Goal: Feedback & Contribution: Contribute content

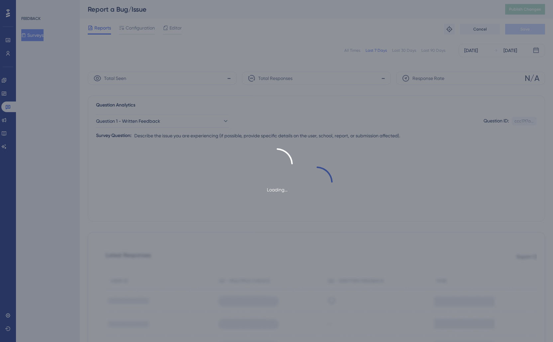
click at [7, 100] on div "Loading..." at bounding box center [276, 171] width 553 height 342
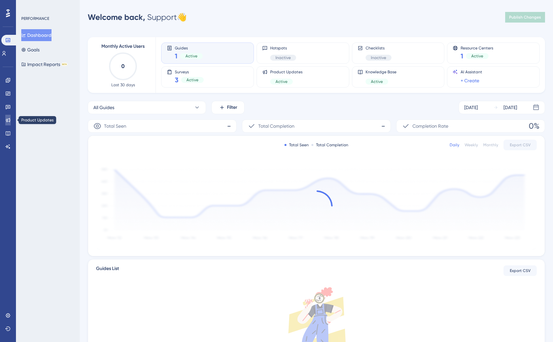
click at [8, 124] on link at bounding box center [7, 120] width 5 height 11
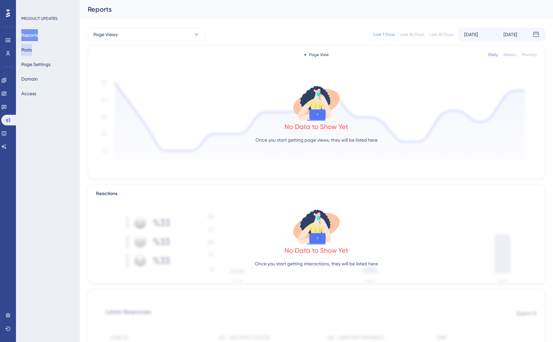
click at [32, 52] on button "Posts" at bounding box center [26, 50] width 11 height 12
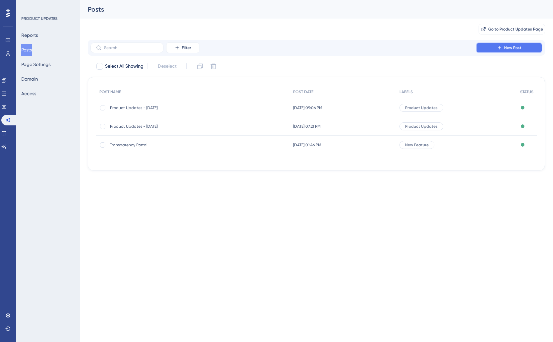
click at [504, 48] on button "New Post" at bounding box center [509, 48] width 66 height 11
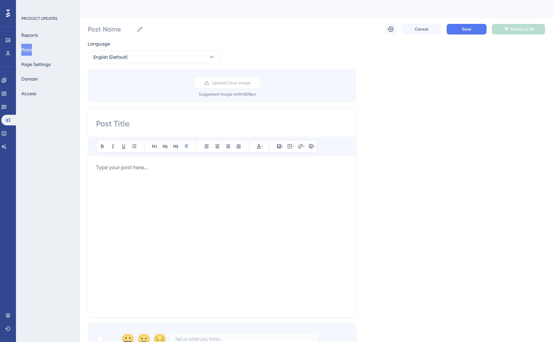
click at [436, 35] on div "Post Name Cancel Save Publish in EN" at bounding box center [316, 29] width 457 height 21
click at [433, 32] on button "Cancel" at bounding box center [421, 29] width 40 height 11
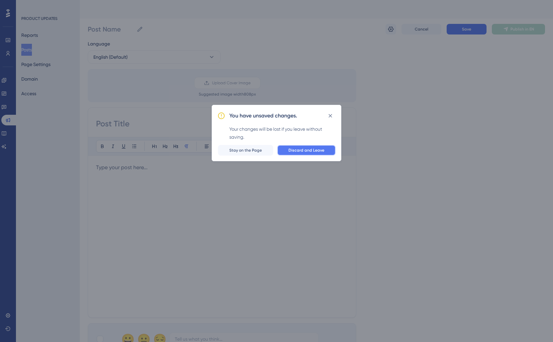
click at [298, 149] on span "Discard and Leave" at bounding box center [306, 150] width 36 height 5
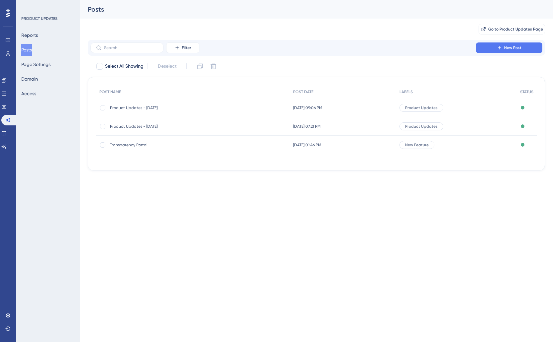
click at [176, 109] on span "Product Updates - [DATE]" at bounding box center [163, 107] width 106 height 5
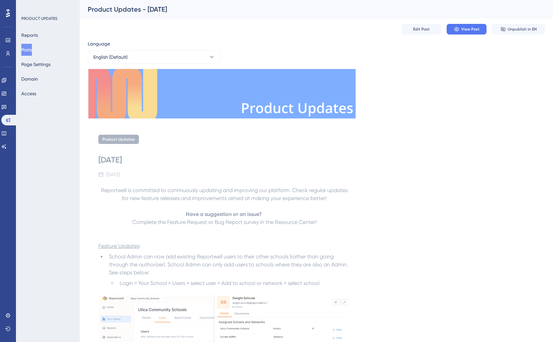
scroll to position [0, 0]
click at [32, 51] on button "Posts" at bounding box center [26, 50] width 11 height 12
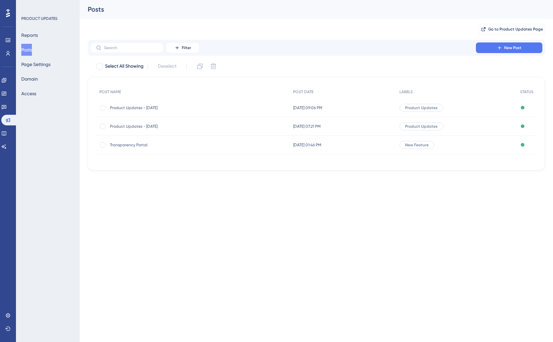
click at [268, 147] on div "Transparency Portal Transparency Portal" at bounding box center [193, 145] width 194 height 19
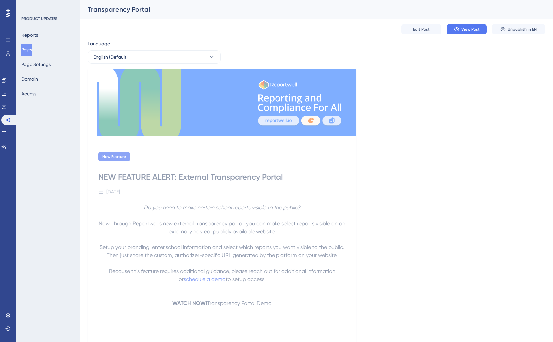
click at [32, 54] on button "Posts" at bounding box center [26, 50] width 11 height 12
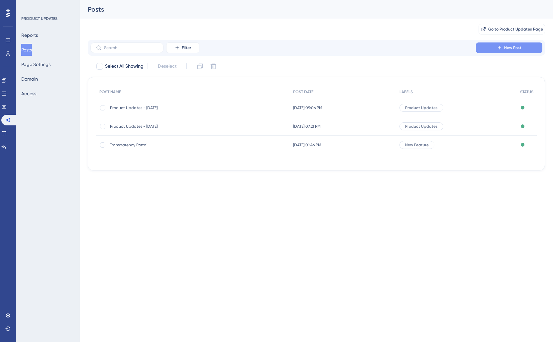
click at [510, 49] on span "New Post" at bounding box center [512, 47] width 17 height 5
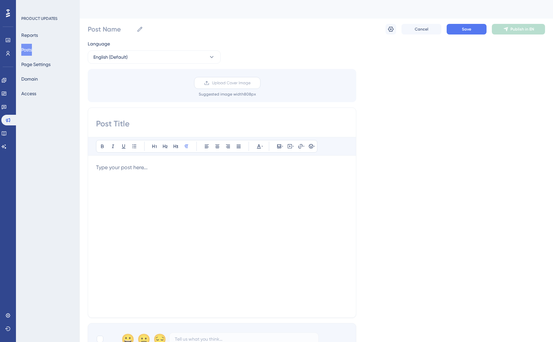
click at [227, 83] on span "Upload Cover Image" at bounding box center [231, 82] width 39 height 5
click at [250, 83] on input "Upload Cover Image" at bounding box center [250, 83] width 0 height 0
click at [419, 27] on span "Cancel" at bounding box center [422, 29] width 14 height 5
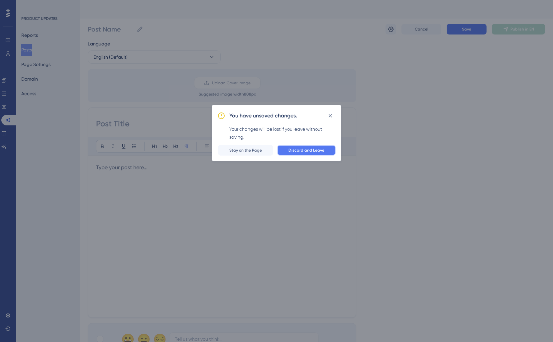
click at [297, 151] on span "Discard and Leave" at bounding box center [306, 150] width 36 height 5
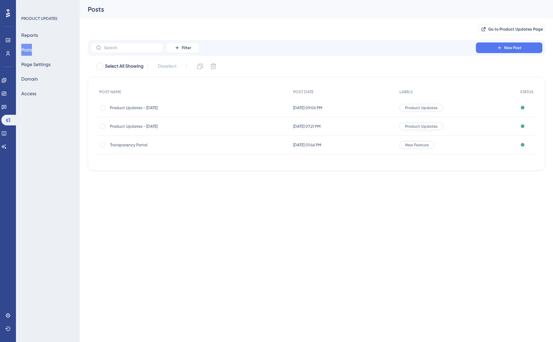
click at [131, 147] on span "Transparency Portal" at bounding box center [163, 144] width 106 height 5
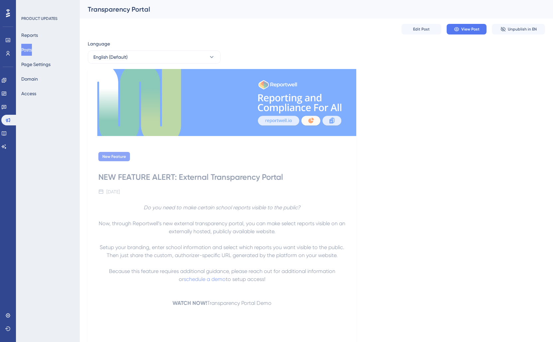
click at [32, 51] on button "Posts" at bounding box center [26, 50] width 11 height 12
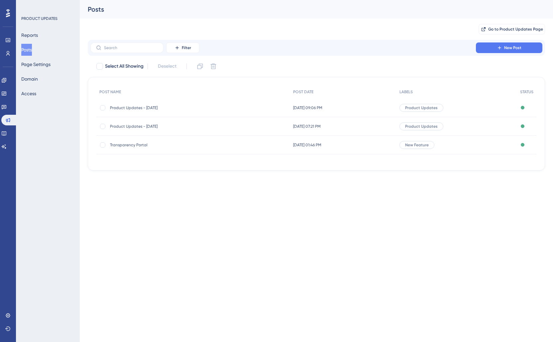
click at [155, 129] on span "Product Updates - [DATE]" at bounding box center [163, 126] width 106 height 5
click at [123, 105] on div "Product Updates - September 02, 2025 Product Updates - September 02, 2025" at bounding box center [163, 108] width 106 height 19
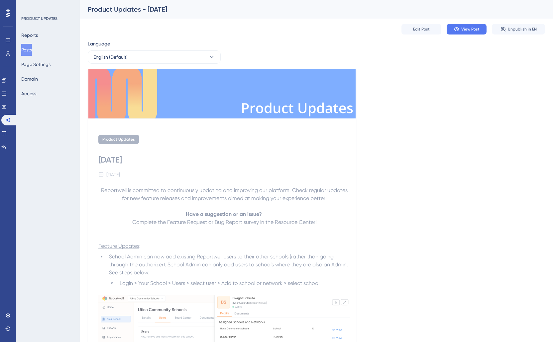
scroll to position [15, 0]
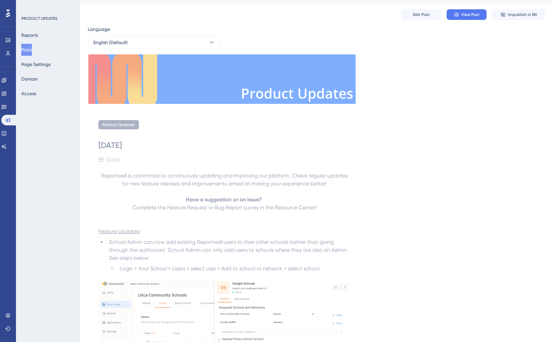
drag, startPoint x: 30, startPoint y: 49, endPoint x: 81, endPoint y: 76, distance: 57.8
click at [30, 49] on button "Posts" at bounding box center [26, 50] width 11 height 12
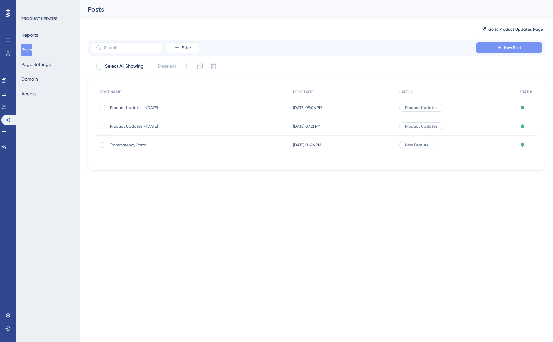
click at [503, 48] on button "New Post" at bounding box center [509, 48] width 66 height 11
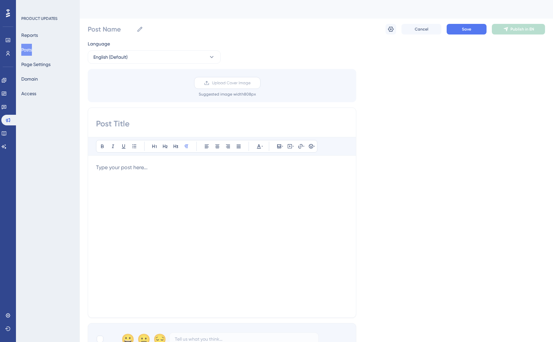
click at [209, 82] on icon at bounding box center [206, 82] width 5 height 5
click at [250, 83] on input "Upload Cover Image" at bounding box center [250, 83] width 0 height 0
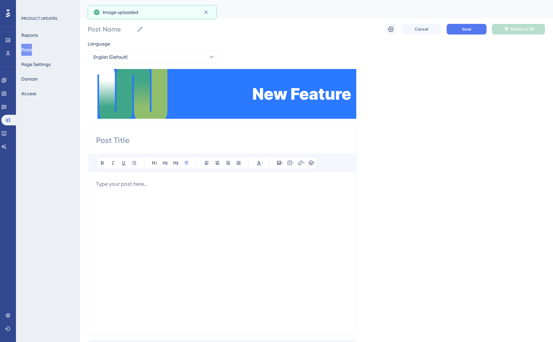
click at [269, 148] on div "Bold Italic Underline Bullet Point Heading 1 Heading 2 Heading 3 Normal Align L…" at bounding box center [222, 229] width 268 height 211
click at [319, 112] on img at bounding box center [222, 94] width 268 height 50
click at [420, 29] on span "Cancel" at bounding box center [422, 29] width 14 height 5
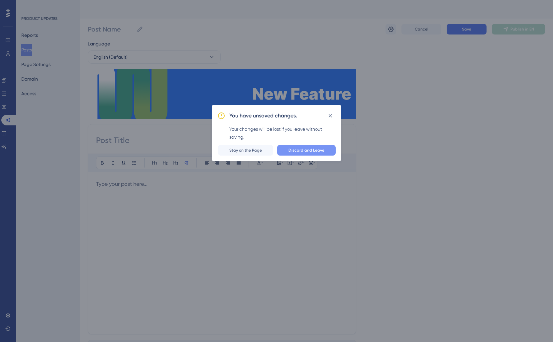
click at [307, 149] on span "Discard and Leave" at bounding box center [306, 150] width 36 height 5
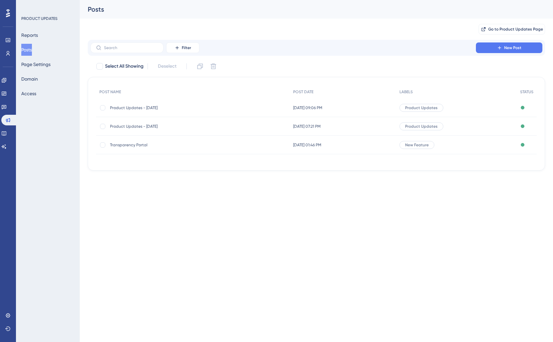
click at [181, 104] on div "Product Updates - September 02, 2025 Product Updates - September 02, 2025" at bounding box center [163, 108] width 106 height 19
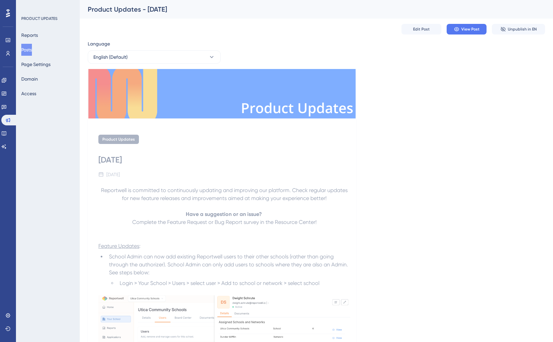
click at [248, 114] on img at bounding box center [222, 94] width 268 height 50
click at [434, 33] on button "Edit Post" at bounding box center [421, 29] width 40 height 11
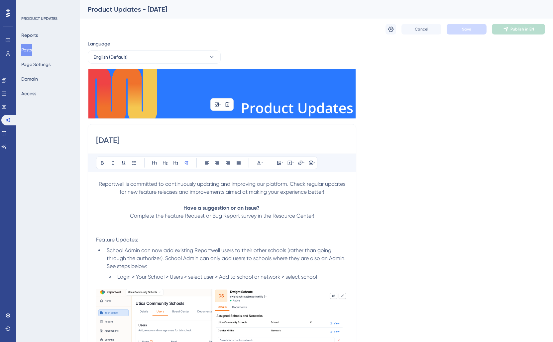
scroll to position [0, 0]
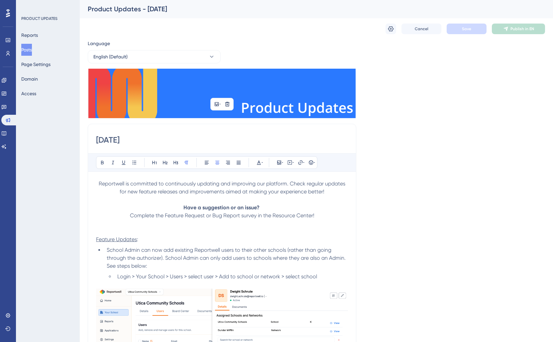
click at [233, 73] on img at bounding box center [222, 94] width 268 height 50
click at [217, 106] on icon at bounding box center [217, 104] width 4 height 4
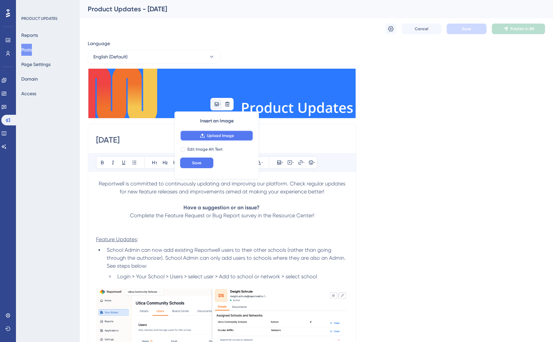
click at [221, 138] on span "Upload Image" at bounding box center [220, 135] width 27 height 5
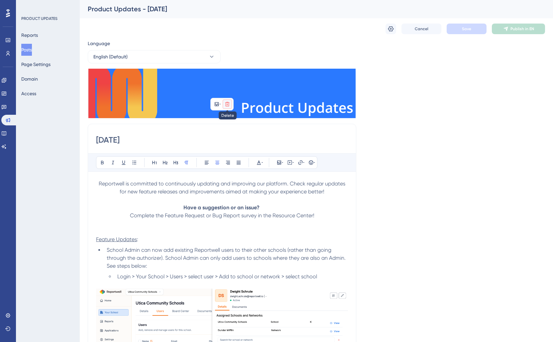
click at [226, 104] on icon at bounding box center [227, 104] width 5 height 5
click at [227, 122] on icon at bounding box center [227, 120] width 7 height 7
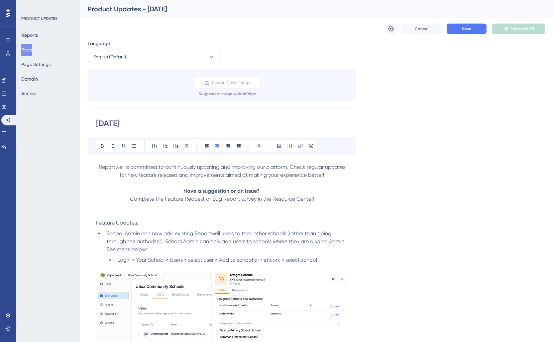
click at [218, 76] on div "Upload Cover Image Suggested image width 808 px" at bounding box center [222, 85] width 268 height 33
click at [216, 80] on span "Upload Cover Image" at bounding box center [231, 82] width 39 height 5
click at [250, 83] on input "Upload Cover Image" at bounding box center [250, 83] width 0 height 0
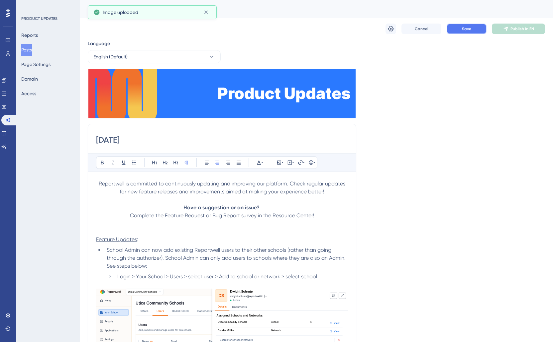
click at [477, 30] on button "Save" at bounding box center [466, 29] width 40 height 11
click at [500, 34] on button "Publish in EN" at bounding box center [518, 29] width 53 height 11
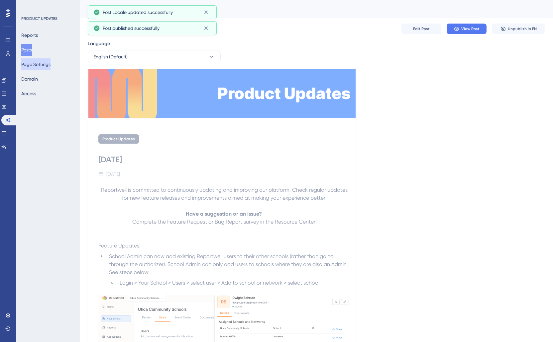
drag, startPoint x: 35, startPoint y: 52, endPoint x: 41, endPoint y: 63, distance: 12.2
click at [32, 52] on button "Posts" at bounding box center [26, 50] width 11 height 12
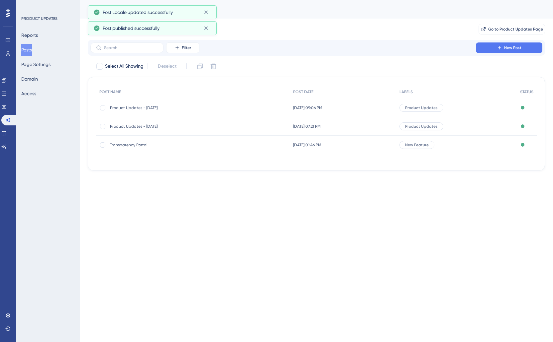
click at [142, 128] on span "Product Updates - [DATE]" at bounding box center [163, 126] width 106 height 5
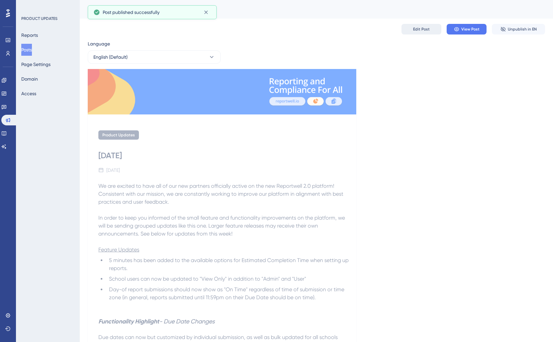
click at [424, 31] on span "Edit Post" at bounding box center [421, 29] width 17 height 5
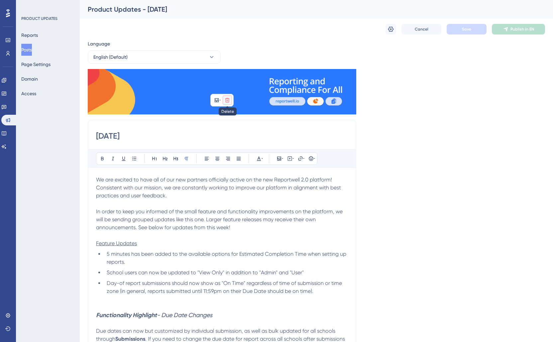
click at [229, 99] on icon at bounding box center [227, 100] width 5 height 5
click at [228, 118] on icon at bounding box center [227, 116] width 7 height 7
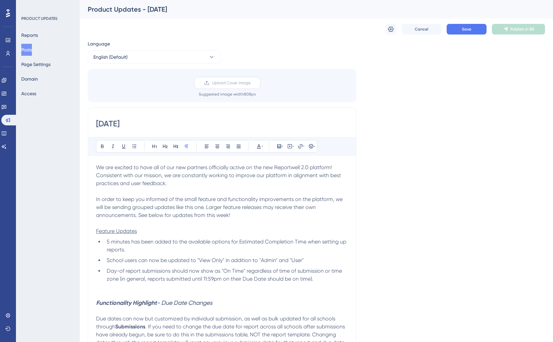
click at [232, 83] on span "Upload Cover Image" at bounding box center [231, 82] width 39 height 5
click at [250, 83] on input "Upload Cover Image" at bounding box center [250, 83] width 0 height 0
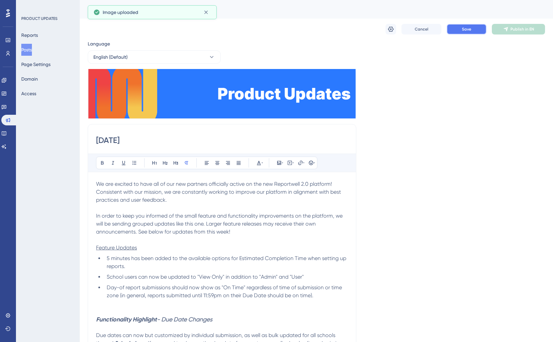
click at [454, 30] on button "Save" at bounding box center [466, 29] width 40 height 11
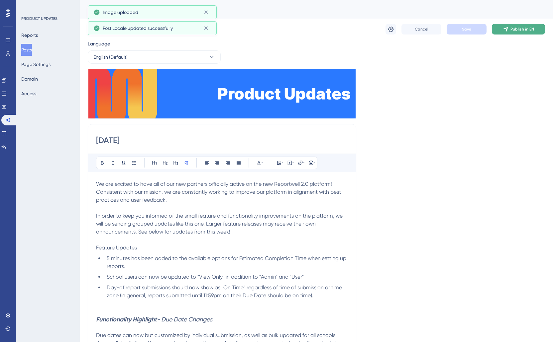
click at [508, 32] on button "Publish in EN" at bounding box center [518, 29] width 53 height 11
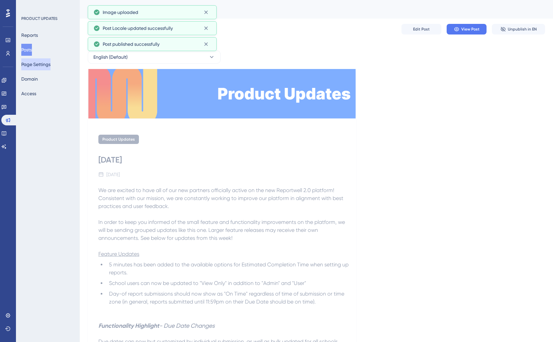
drag, startPoint x: 34, startPoint y: 50, endPoint x: 36, endPoint y: 58, distance: 8.3
click at [32, 50] on button "Posts" at bounding box center [26, 50] width 11 height 12
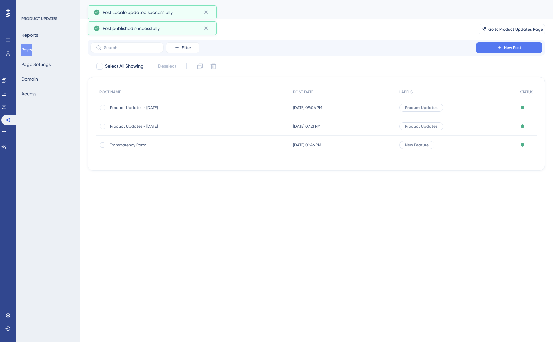
click at [134, 147] on span "Transparency Portal" at bounding box center [163, 144] width 106 height 5
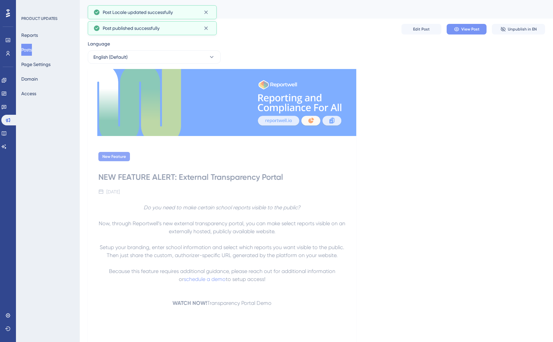
click at [468, 29] on span "View Post" at bounding box center [470, 29] width 18 height 5
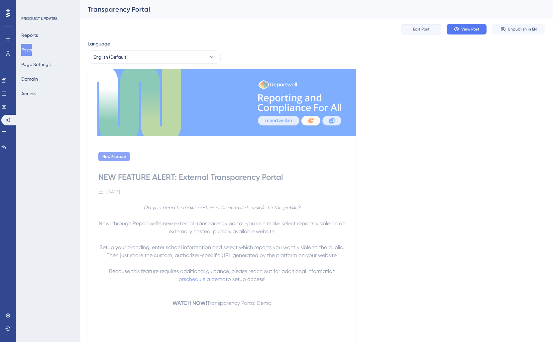
click at [420, 31] on span "Edit Post" at bounding box center [421, 29] width 17 height 5
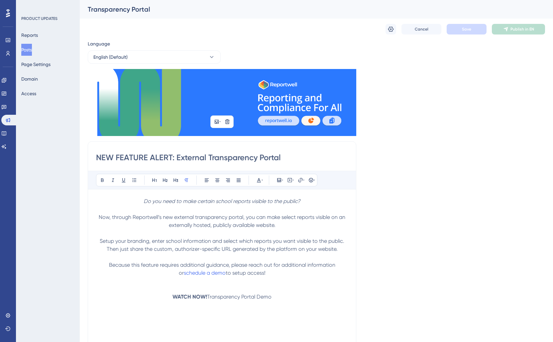
click at [213, 109] on img at bounding box center [222, 102] width 268 height 67
click at [230, 121] on button at bounding box center [227, 121] width 9 height 9
click at [227, 141] on icon at bounding box center [227, 137] width 7 height 7
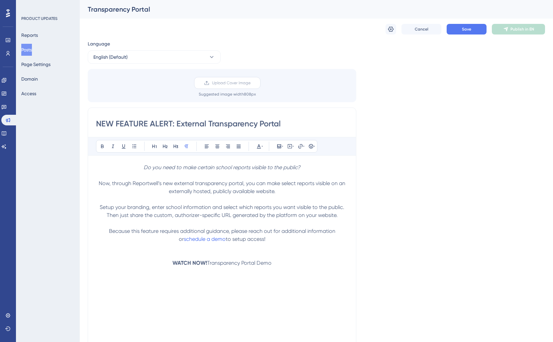
click at [223, 83] on span "Upload Cover Image" at bounding box center [231, 82] width 39 height 5
click at [250, 83] on input "Upload Cover Image" at bounding box center [250, 83] width 0 height 0
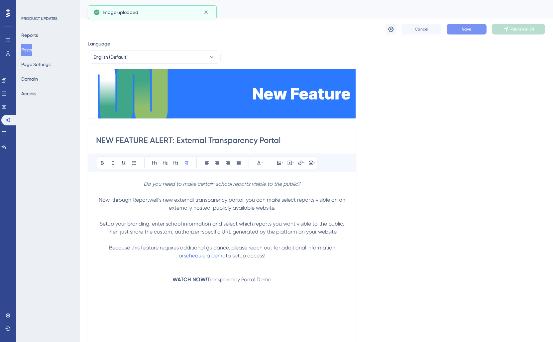
click at [476, 29] on button "Save" at bounding box center [466, 29] width 40 height 11
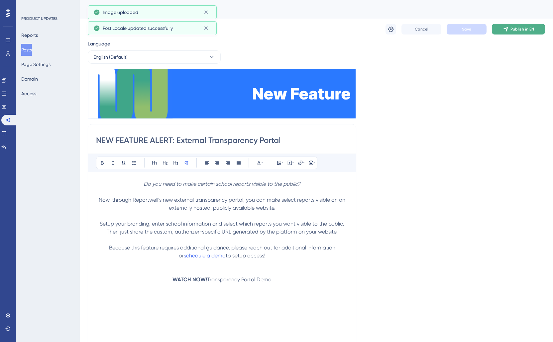
click at [517, 28] on span "Publish in EN" at bounding box center [522, 29] width 24 height 5
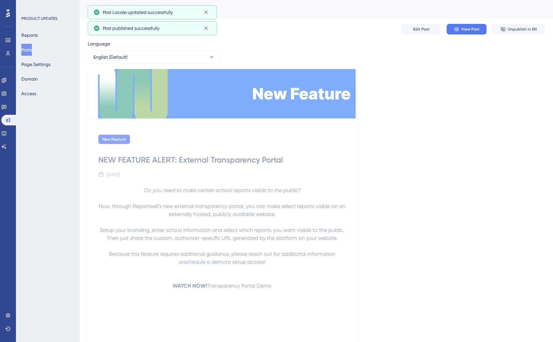
click at [30, 52] on button "Posts" at bounding box center [26, 50] width 11 height 12
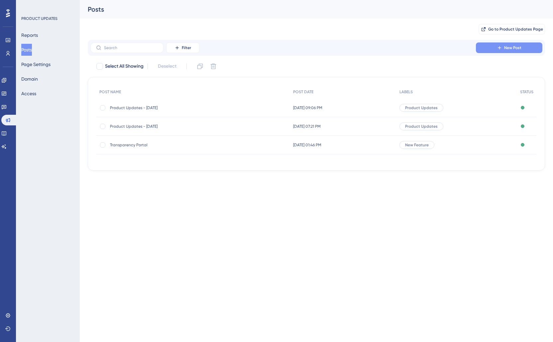
click at [503, 45] on button "New Post" at bounding box center [509, 48] width 66 height 11
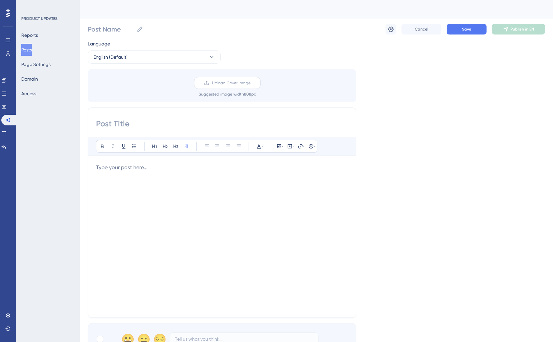
click at [219, 85] on span "Upload Cover Image" at bounding box center [231, 82] width 39 height 5
click at [250, 83] on input "Upload Cover Image" at bounding box center [250, 83] width 0 height 0
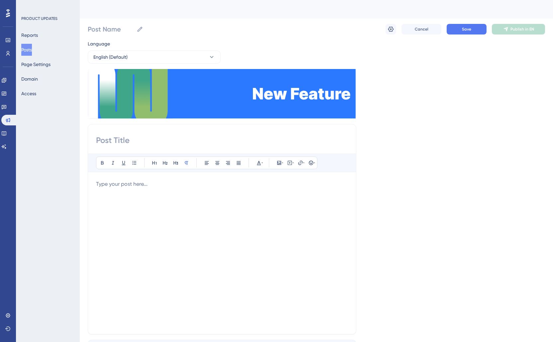
click at [211, 140] on input at bounding box center [222, 140] width 252 height 11
type input "S"
type input "N"
type input "School Notes"
click at [463, 31] on span "Save" at bounding box center [466, 29] width 9 height 5
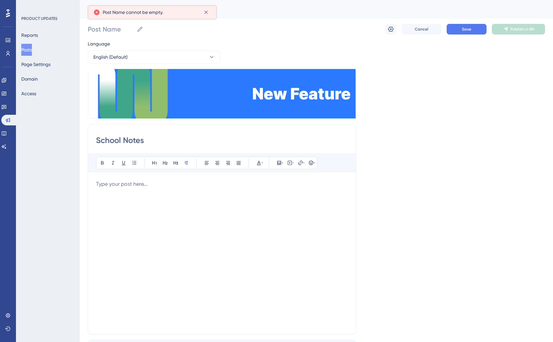
click at [123, 134] on div "School Notes Bold Italic Underline Bullet Point Heading 1 Heading 2 Heading 3 N…" at bounding box center [222, 229] width 268 height 211
click at [93, 31] on input "Post Name" at bounding box center [111, 29] width 46 height 9
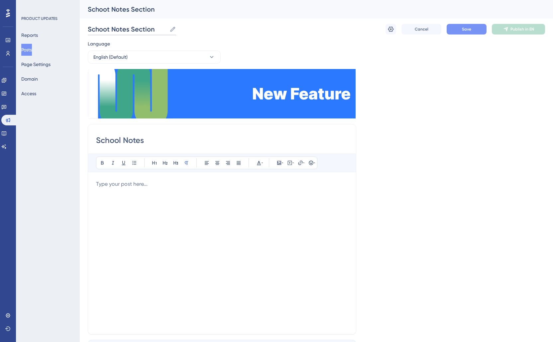
type input "Schoot Notes Section"
click at [450, 31] on button "Save" at bounding box center [466, 29] width 40 height 11
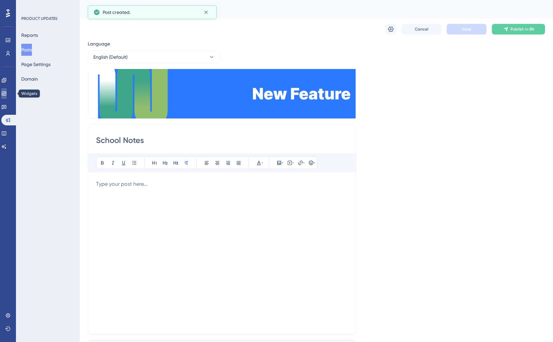
click at [6, 92] on icon at bounding box center [3, 93] width 5 height 5
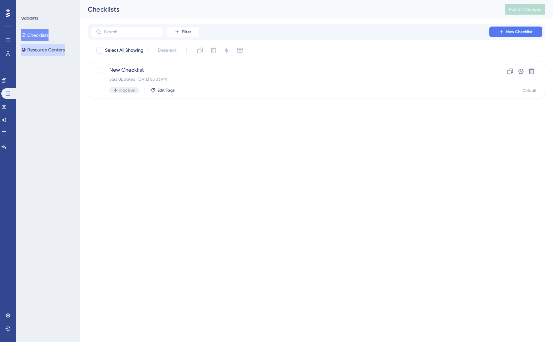
click at [46, 49] on button "Resource Centers" at bounding box center [43, 50] width 44 height 12
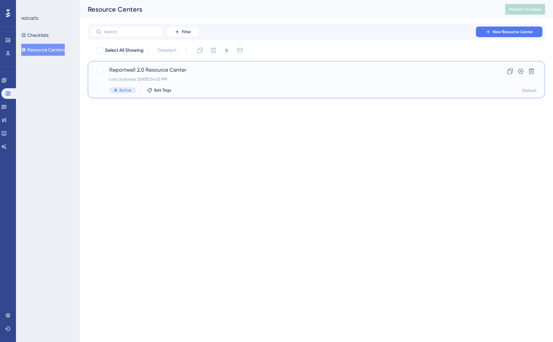
click at [196, 82] on div "Reportwell 2.0 Resource Center Last Updated: Sep 08 2025, 04:20 PM Active Edit …" at bounding box center [289, 79] width 361 height 27
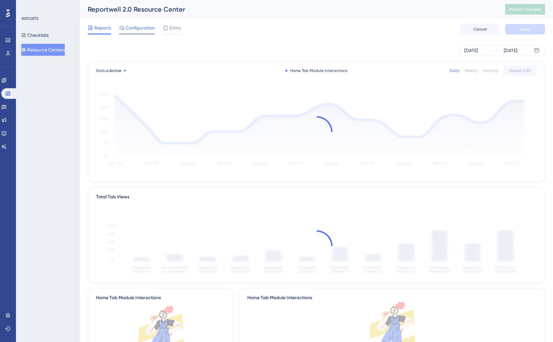
click at [144, 26] on span "Configuration" at bounding box center [140, 28] width 29 height 8
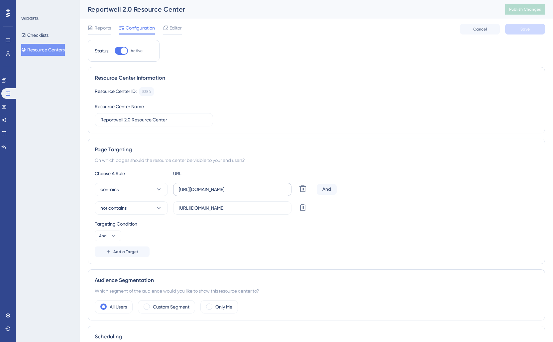
click at [259, 193] on label "[URL][DOMAIN_NAME]" at bounding box center [232, 189] width 118 height 13
click at [259, 193] on input "[URL][DOMAIN_NAME]" at bounding box center [232, 189] width 107 height 7
click at [171, 27] on span "Editor" at bounding box center [175, 28] width 12 height 8
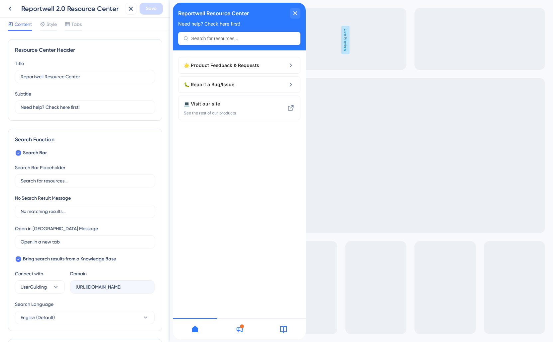
click at [240, 329] on icon at bounding box center [239, 330] width 8 height 8
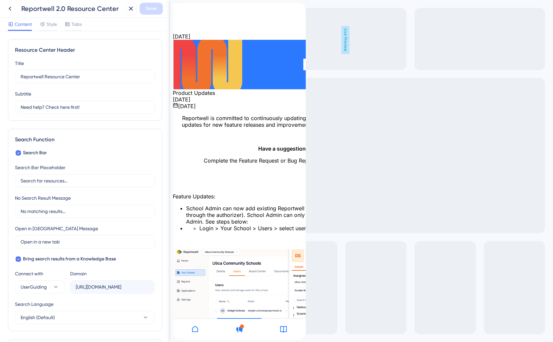
click at [183, 23] on div "close resource center" at bounding box center [178, 28] width 11 height 11
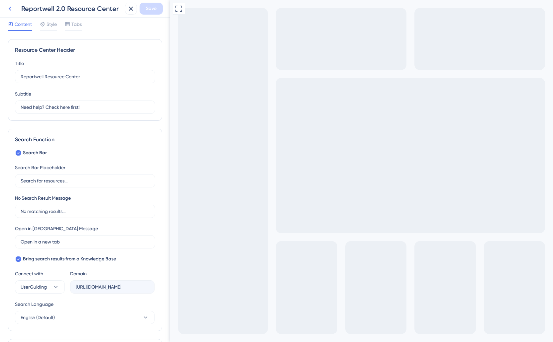
click at [8, 9] on icon at bounding box center [10, 9] width 8 height 8
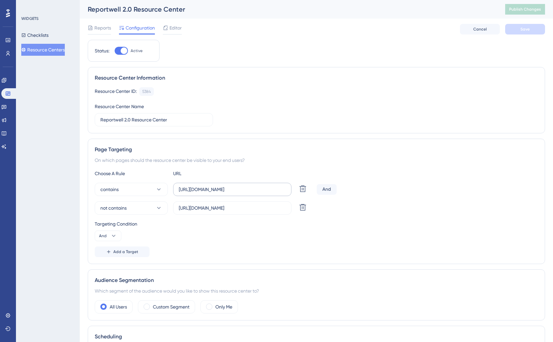
drag, startPoint x: 255, startPoint y: 184, endPoint x: 251, endPoint y: 187, distance: 5.2
click at [253, 185] on label "[URL][DOMAIN_NAME]" at bounding box center [232, 189] width 118 height 13
click at [253, 186] on input "[URL][DOMAIN_NAME]" at bounding box center [232, 189] width 107 height 7
click at [248, 189] on input "[URL][DOMAIN_NAME]" at bounding box center [232, 189] width 107 height 7
type input "https://new.reportwell.io/drive"
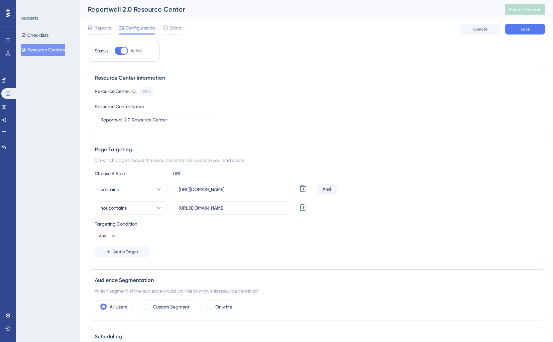
click at [246, 222] on div "Targeting Condition" at bounding box center [316, 224] width 443 height 8
click at [204, 252] on div "Add a Target" at bounding box center [316, 252] width 443 height 11
click at [516, 33] on button "Save" at bounding box center [525, 29] width 40 height 11
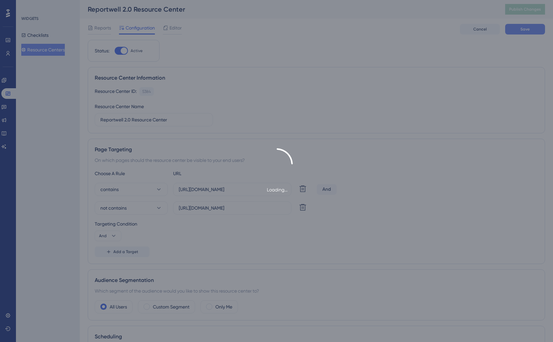
scroll to position [2, 0]
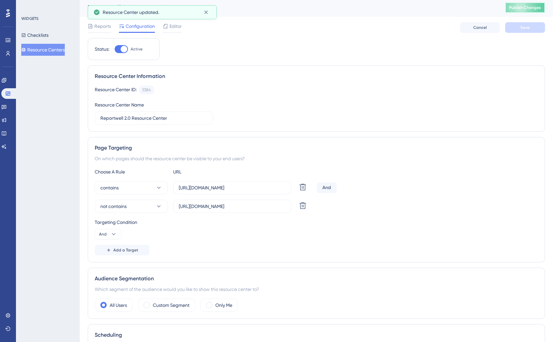
click at [518, 6] on span "Publish Changes" at bounding box center [525, 7] width 32 height 5
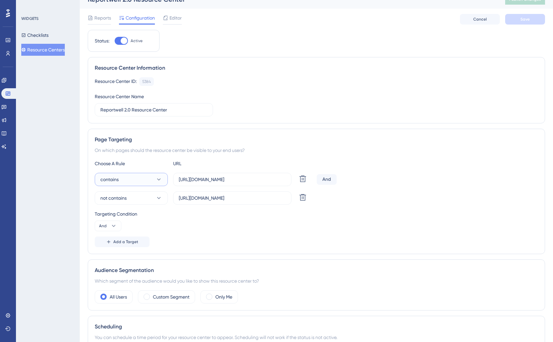
click at [157, 181] on icon at bounding box center [158, 179] width 7 height 7
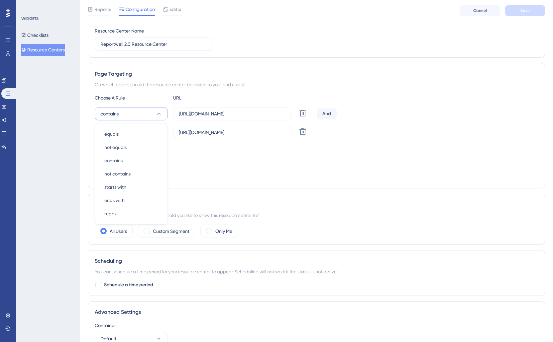
click at [266, 174] on div "Add a Target" at bounding box center [316, 176] width 443 height 11
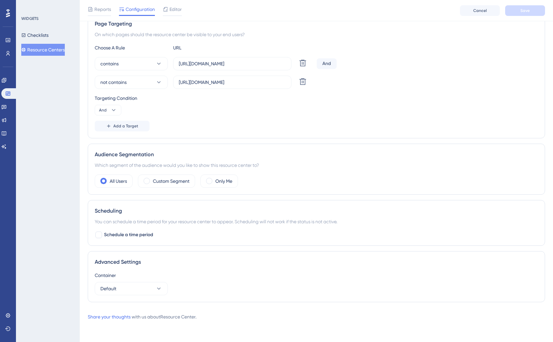
scroll to position [0, 0]
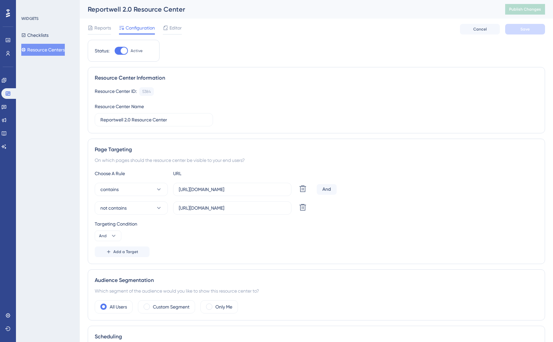
click at [175, 35] on div "Reports Configuration Editor Cancel Save" at bounding box center [316, 29] width 457 height 21
click at [174, 30] on span "Editor" at bounding box center [175, 28] width 12 height 8
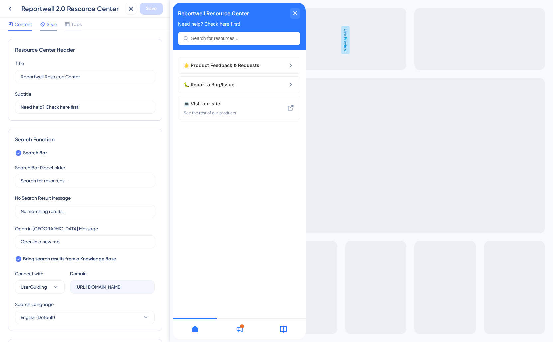
click at [45, 25] on div "Style" at bounding box center [48, 24] width 17 height 8
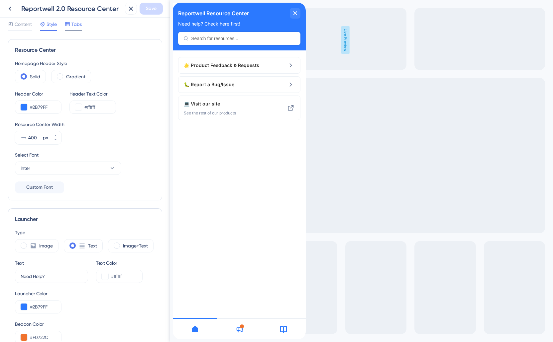
click at [67, 23] on icon at bounding box center [67, 24] width 5 height 5
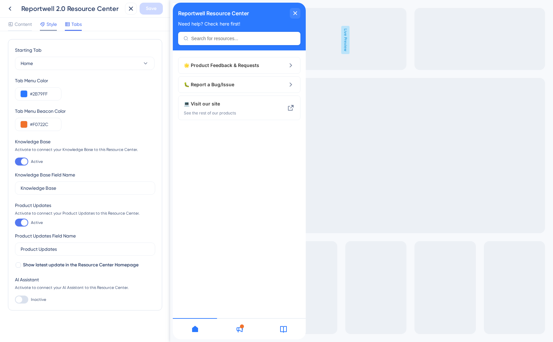
click at [54, 25] on span "Style" at bounding box center [52, 24] width 10 height 8
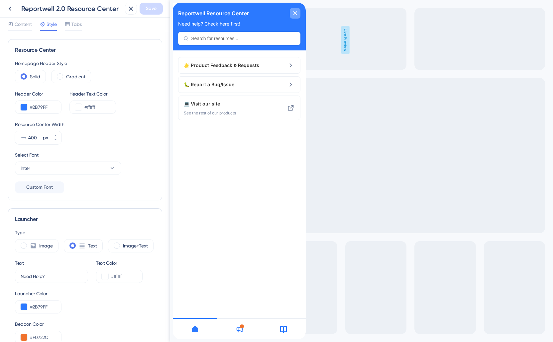
drag, startPoint x: 297, startPoint y: 14, endPoint x: 299, endPoint y: 17, distance: 3.4
click at [297, 14] on div "close resource center" at bounding box center [295, 13] width 11 height 11
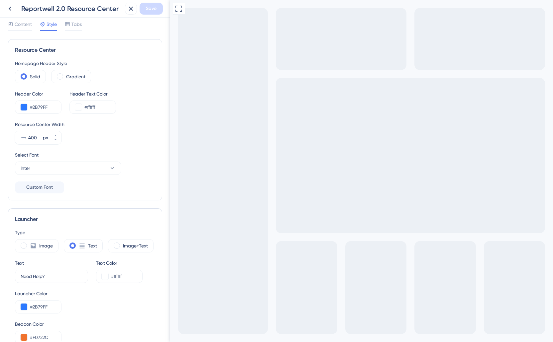
scroll to position [135, 0]
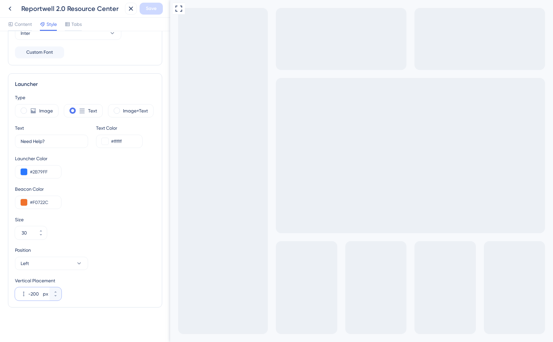
click at [35, 293] on input "-200" at bounding box center [34, 294] width 13 height 8
type input "-250"
click at [150, 7] on span "Save" at bounding box center [151, 9] width 11 height 8
click at [124, 11] on icon at bounding box center [126, 12] width 7 height 7
click at [11, 10] on icon at bounding box center [10, 9] width 8 height 8
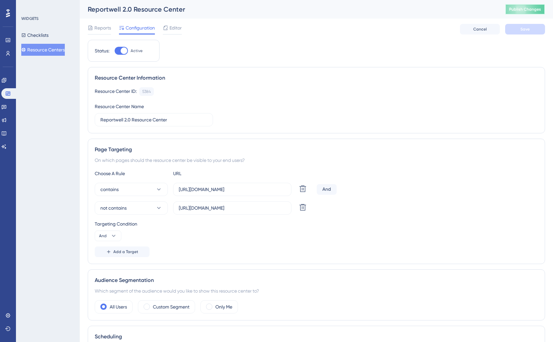
click at [524, 8] on span "Publish Changes" at bounding box center [525, 9] width 32 height 5
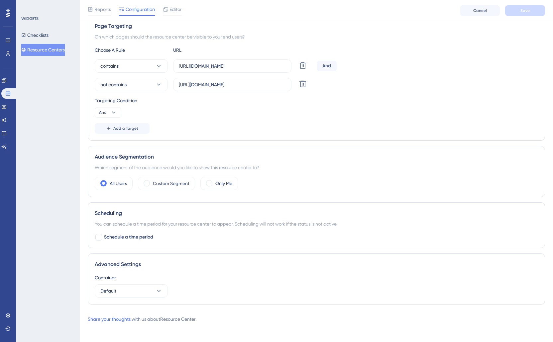
scroll to position [85, 0]
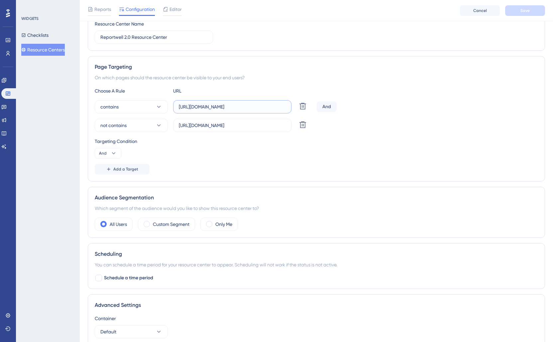
click at [254, 106] on input "https://new.reportwell.io/drive" at bounding box center [232, 106] width 107 height 7
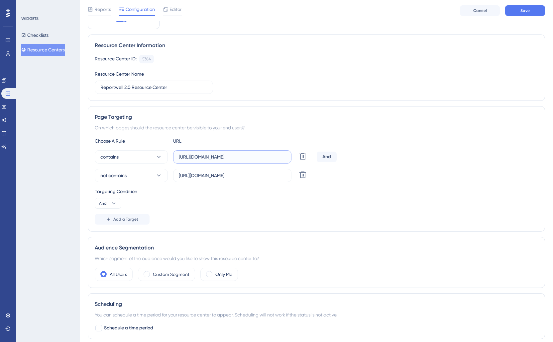
scroll to position [52, 0]
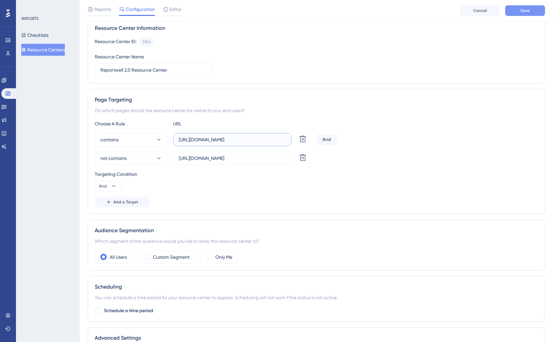
type input "[URL][DOMAIN_NAME]"
click at [524, 10] on span "Save" at bounding box center [524, 10] width 9 height 5
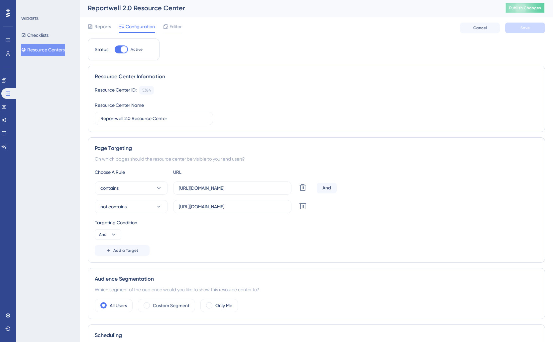
scroll to position [0, 0]
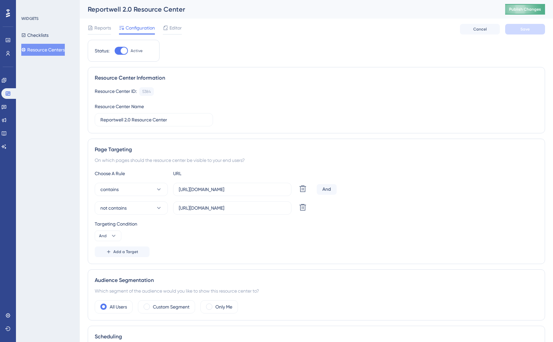
click at [519, 8] on span "Publish Changes" at bounding box center [525, 9] width 32 height 5
click at [158, 190] on icon at bounding box center [158, 189] width 7 height 7
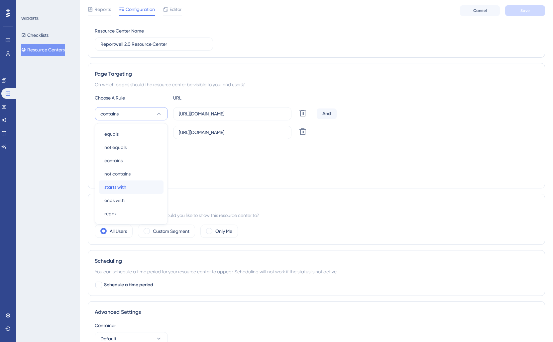
click at [158, 190] on div "starts with starts with" at bounding box center [131, 187] width 54 height 13
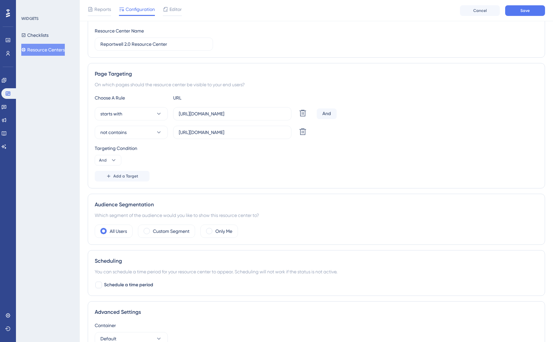
scroll to position [82, 0]
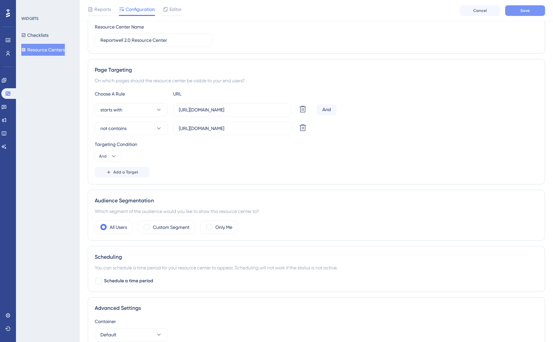
click at [530, 12] on button "Save" at bounding box center [525, 10] width 40 height 11
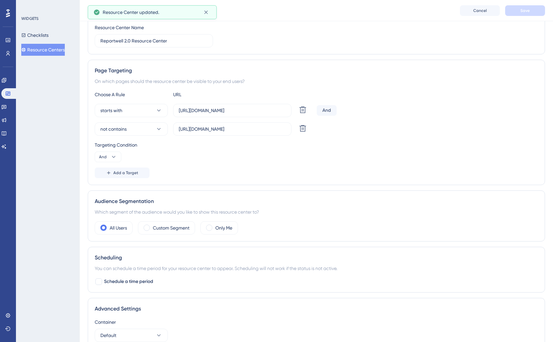
scroll to position [0, 0]
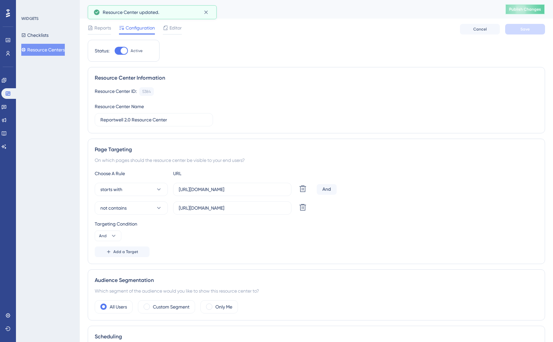
click at [518, 8] on span "Publish Changes" at bounding box center [525, 9] width 32 height 5
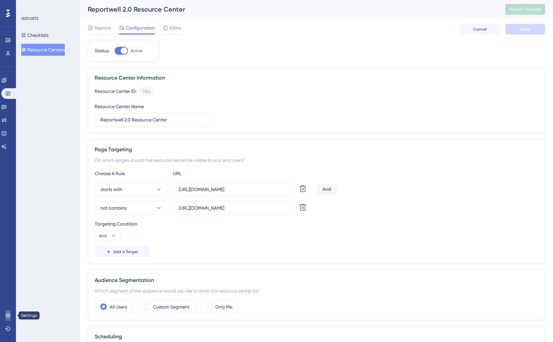
click at [10, 316] on icon at bounding box center [7, 315] width 5 height 5
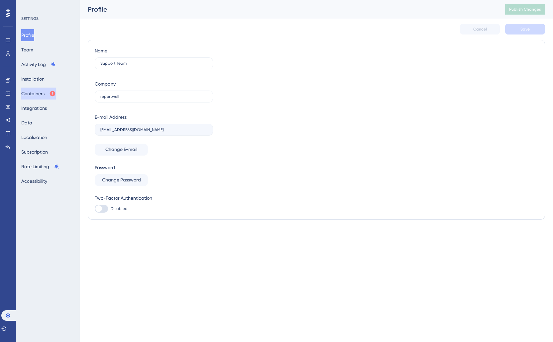
click at [37, 95] on button "Containers" at bounding box center [38, 94] width 35 height 12
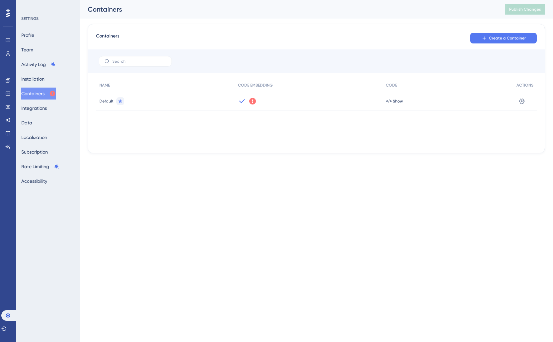
click at [252, 102] on icon at bounding box center [252, 101] width 7 height 7
click at [251, 101] on icon at bounding box center [252, 101] width 8 height 8
click at [489, 42] on button "Create a Container" at bounding box center [503, 38] width 66 height 11
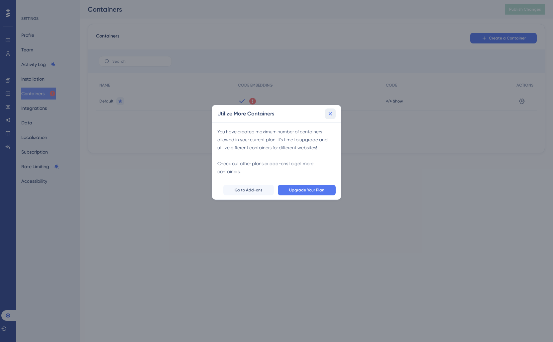
click at [330, 112] on icon at bounding box center [330, 114] width 7 height 7
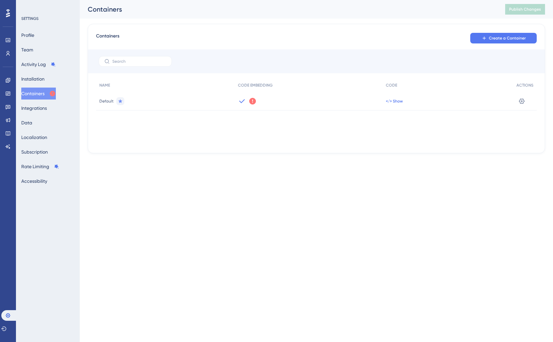
click at [390, 100] on span "</> Show" at bounding box center [394, 101] width 17 height 5
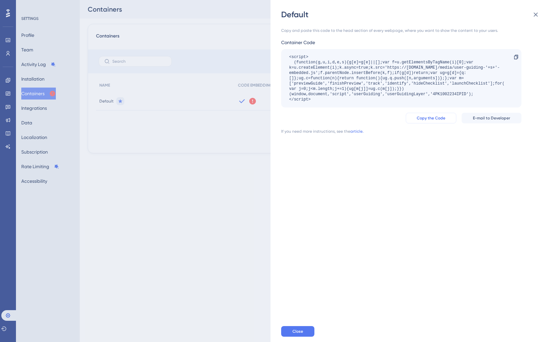
click at [423, 120] on span "Copy the Code" at bounding box center [431, 118] width 29 height 5
click at [327, 158] on div "Copy and paste this code to the head section of every webpage, where you want t…" at bounding box center [415, 170] width 268 height 301
drag, startPoint x: 536, startPoint y: 16, endPoint x: 542, endPoint y: 87, distance: 71.3
click at [536, 16] on icon at bounding box center [535, 15] width 8 height 8
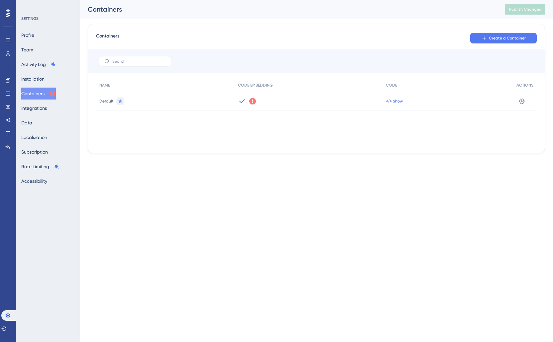
click at [389, 101] on span "</> Show" at bounding box center [394, 101] width 17 height 5
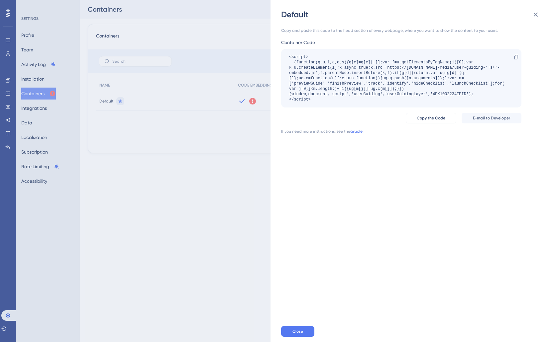
drag, startPoint x: 250, startPoint y: 174, endPoint x: 334, endPoint y: 107, distance: 107.3
click at [250, 173] on div "Default Copy and paste this code to the head section of every webpage, where yo…" at bounding box center [276, 171] width 553 height 342
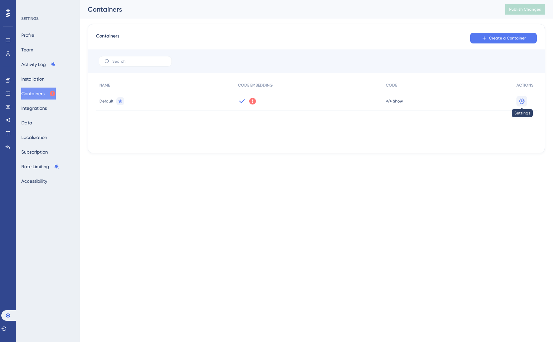
click at [518, 102] on icon at bounding box center [521, 101] width 7 height 7
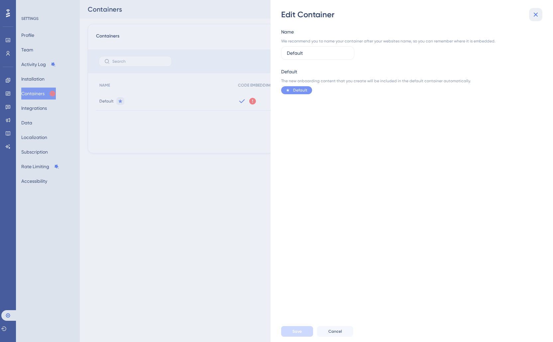
click at [536, 10] on button at bounding box center [535, 14] width 13 height 13
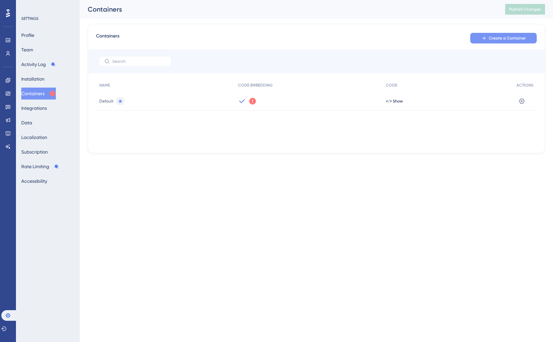
click at [486, 42] on button "Create a Container" at bounding box center [503, 38] width 66 height 11
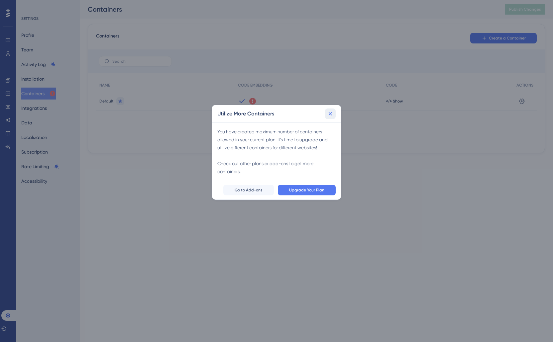
click at [331, 114] on icon at bounding box center [330, 114] width 7 height 7
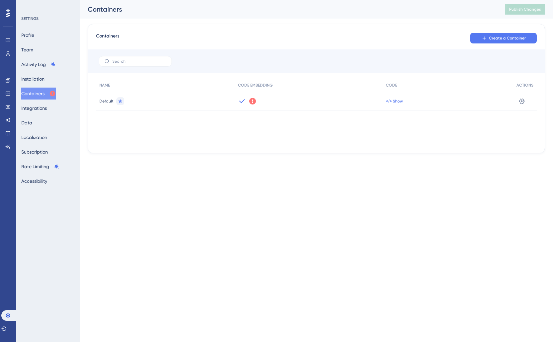
click at [396, 101] on span "</> Show" at bounding box center [394, 101] width 17 height 5
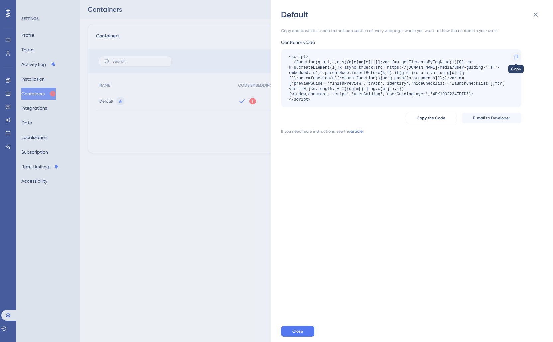
click at [512, 57] on div at bounding box center [516, 57] width 11 height 11
drag, startPoint x: 536, startPoint y: 11, endPoint x: 524, endPoint y: 15, distance: 12.0
click at [535, 11] on icon at bounding box center [535, 15] width 8 height 8
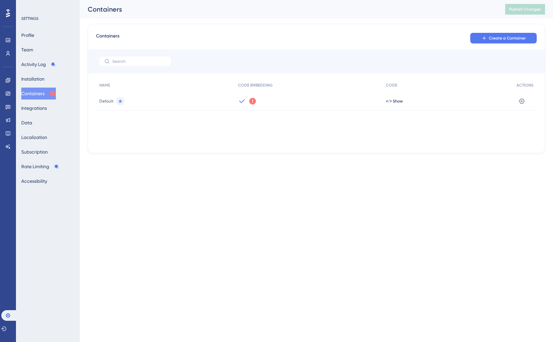
click at [251, 102] on icon at bounding box center [252, 101] width 7 height 7
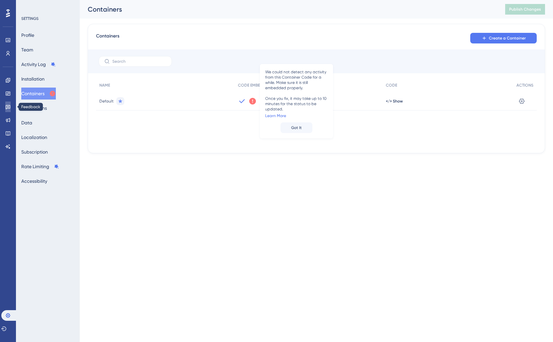
click at [7, 107] on icon at bounding box center [7, 106] width 5 height 5
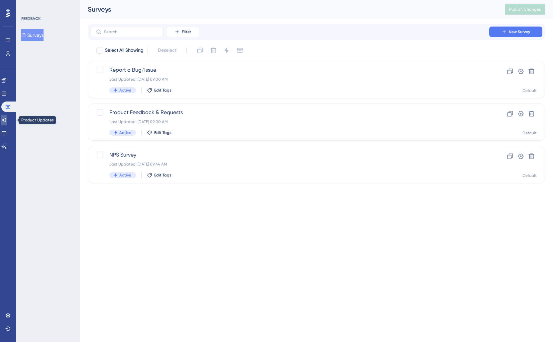
click at [6, 120] on icon at bounding box center [4, 120] width 4 height 4
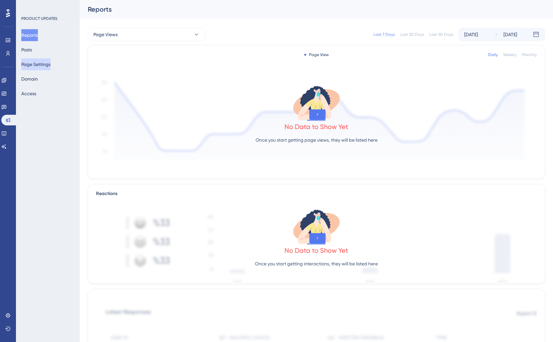
click at [35, 66] on button "Page Settings" at bounding box center [35, 64] width 29 height 12
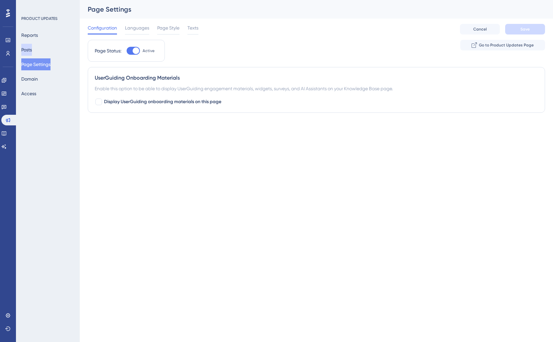
click at [31, 52] on button "Posts" at bounding box center [26, 50] width 11 height 12
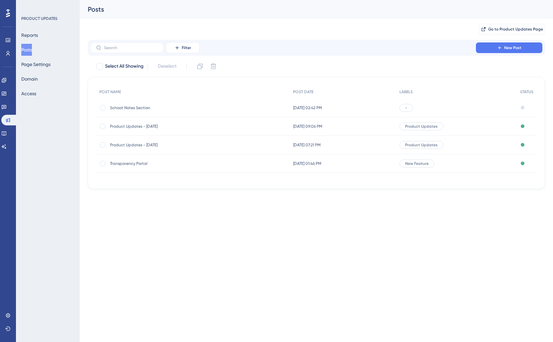
click at [185, 108] on span "Schoot Notes Section" at bounding box center [163, 107] width 106 height 5
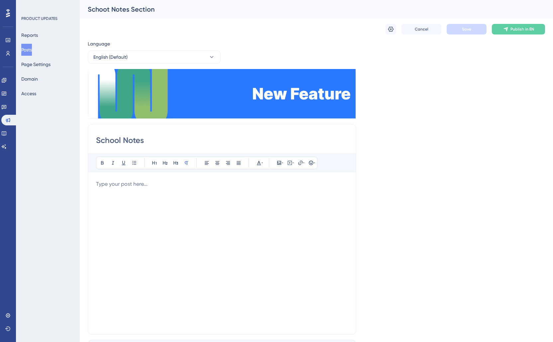
click at [119, 150] on div "School Notes Bold Italic Underline Bullet Point Heading 1 Heading 2 Heading 3 N…" at bounding box center [222, 229] width 268 height 211
click at [134, 138] on input "School Notes" at bounding box center [222, 140] width 252 height 11
drag, startPoint x: 106, startPoint y: 7, endPoint x: 107, endPoint y: 11, distance: 3.4
click at [106, 7] on div "Schoot Notes Section" at bounding box center [308, 9] width 440 height 9
drag, startPoint x: 109, startPoint y: 10, endPoint x: 107, endPoint y: 28, distance: 18.1
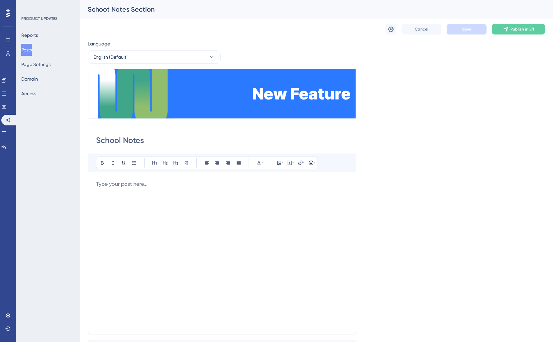
click at [109, 12] on div "Schoot Notes Section" at bounding box center [308, 9] width 440 height 9
click at [389, 30] on icon at bounding box center [390, 29] width 7 height 7
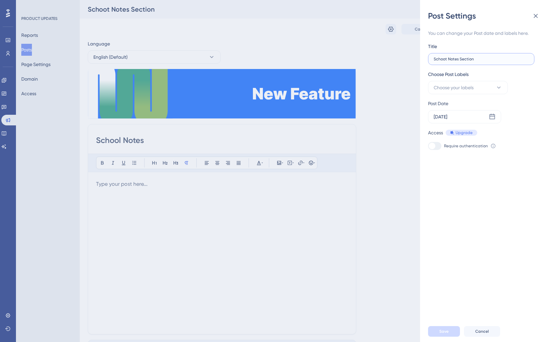
drag, startPoint x: 482, startPoint y: 58, endPoint x: 463, endPoint y: 60, distance: 18.7
click at [481, 58] on input "Schoot Notes Section" at bounding box center [480, 59] width 95 height 5
click at [446, 59] on input "Schoot Notes Section" at bounding box center [480, 59] width 95 height 5
type input "School Notes Section"
click at [469, 91] on span "Choose your labels" at bounding box center [453, 88] width 40 height 8
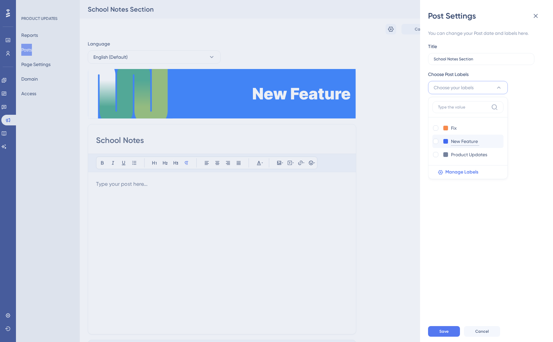
click at [458, 140] on input "New Feature" at bounding box center [465, 142] width 28 height 8
click at [435, 141] on div at bounding box center [435, 141] width 5 height 5
checkbox input "true"
click at [522, 110] on div "Post Date Sep 25 2025" at bounding box center [482, 112] width 108 height 24
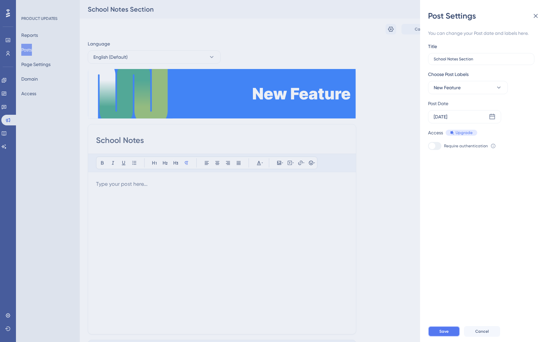
click at [446, 333] on span "Save" at bounding box center [443, 331] width 9 height 5
click at [539, 16] on icon at bounding box center [535, 16] width 8 height 8
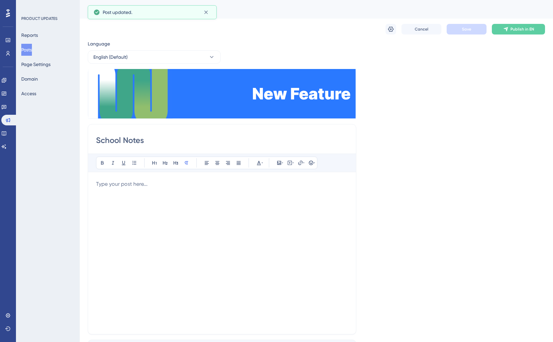
click at [111, 203] on div at bounding box center [222, 253] width 252 height 146
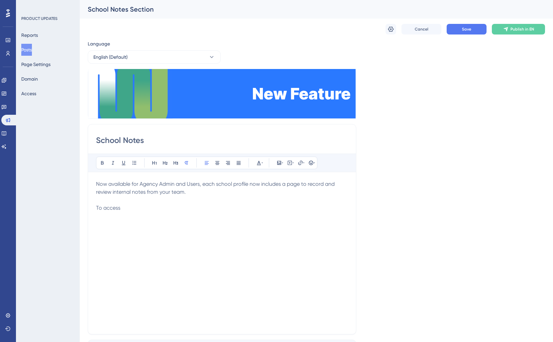
drag, startPoint x: 96, startPoint y: 186, endPoint x: 100, endPoint y: 192, distance: 6.9
click at [96, 186] on span "Now available for Agency Admin and Users, each school profile now includes a pa…" at bounding box center [216, 188] width 240 height 14
click at [128, 184] on span "In order to streamline communication and organNow available for Agency Admin an…" at bounding box center [215, 188] width 238 height 14
click at [197, 186] on span "In order to organize communication and organNow available for Agency Admin and …" at bounding box center [221, 188] width 251 height 14
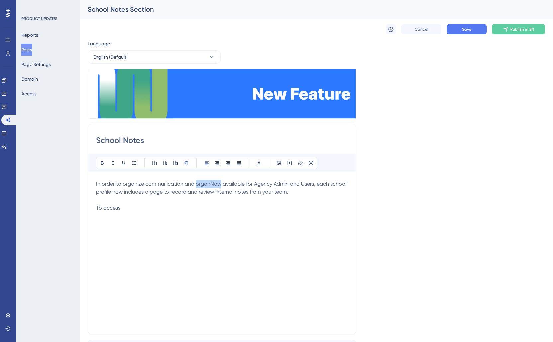
click at [197, 186] on span "In order to organize communication and organNow available for Agency Admin and …" at bounding box center [221, 188] width 251 height 14
click at [205, 182] on span "In order to organize communication and organNow available for Agency Admin and …" at bounding box center [221, 188] width 251 height 14
click at [207, 185] on span "In order to organize communication and organNow available for Agency Admin and …" at bounding box center [221, 188] width 251 height 14
click at [278, 185] on span "In order to organize communication and important school documentation, Now avai…" at bounding box center [222, 192] width 252 height 22
drag, startPoint x: 274, startPoint y: 186, endPoint x: 138, endPoint y: 195, distance: 136.8
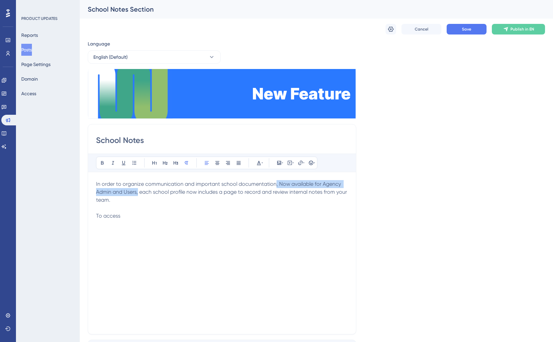
click at [138, 195] on span "In order to organize communication and important school documentation, Now avai…" at bounding box center [222, 192] width 252 height 22
drag, startPoint x: 214, startPoint y: 192, endPoint x: 215, endPoint y: 212, distance: 19.9
click at [214, 193] on span "In order to organize communication and important school documentation, agency u…" at bounding box center [216, 192] width 241 height 22
drag, startPoint x: 216, startPoint y: 193, endPoint x: 221, endPoint y: 198, distance: 6.8
click at [221, 198] on p "In order to organize communication and important school documentation, agency u…" at bounding box center [222, 192] width 252 height 24
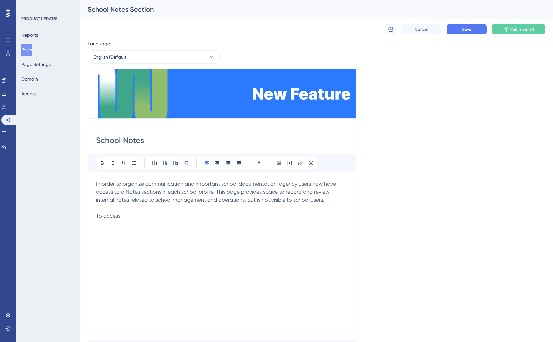
click at [137, 193] on span "In order to organize communication and important school documentation, agency u…" at bounding box center [216, 192] width 241 height 22
click at [136, 193] on span "In order to organize communication and important school documentation, agency u…" at bounding box center [216, 192] width 241 height 22
click at [204, 194] on span "sections in each school profile. This page provides space to record and review …" at bounding box center [221, 196] width 251 height 14
click at [278, 201] on span "sections in each school profile. This page provides space to record and review …" at bounding box center [221, 196] width 251 height 14
drag, startPoint x: 247, startPoint y: 202, endPoint x: 323, endPoint y: 200, distance: 76.1
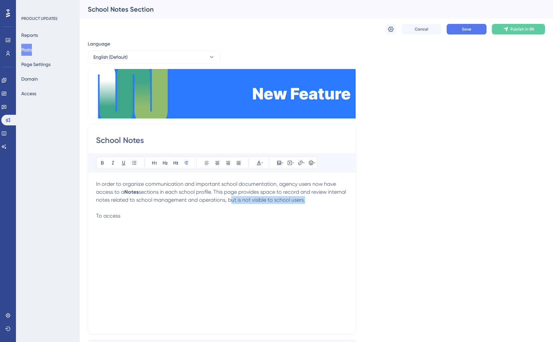
click at [323, 200] on span "sections in each school profile. This page provides space to record and review …" at bounding box center [221, 196] width 251 height 14
click at [331, 199] on p "In order to organize communication and important school documentation, agency u…" at bounding box center [222, 192] width 252 height 24
click at [176, 219] on p "To access" at bounding box center [222, 216] width 252 height 8
click at [204, 222] on div "In order to organize communication and important school documentation, agency u…" at bounding box center [222, 253] width 252 height 146
click at [205, 218] on span "To access the Notes section, navigate to Schools and select a school." at bounding box center [180, 216] width 169 height 6
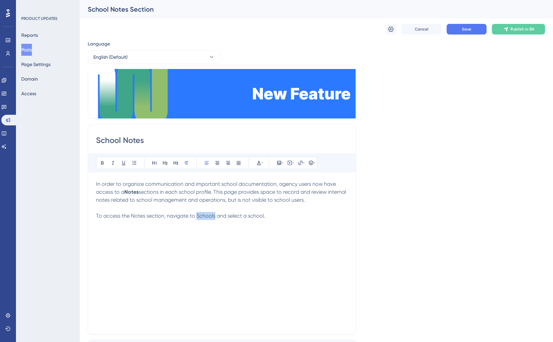
click at [205, 218] on span "To access the Notes section, navigate to Schools and select a school." at bounding box center [180, 216] width 169 height 6
click at [271, 218] on p "To access the Notes section, navigate to Schools and select a school." at bounding box center [222, 216] width 252 height 8
click at [325, 220] on p "To access the Notes section, navigate to Schools and select a school. From th" at bounding box center [222, 216] width 252 height 8
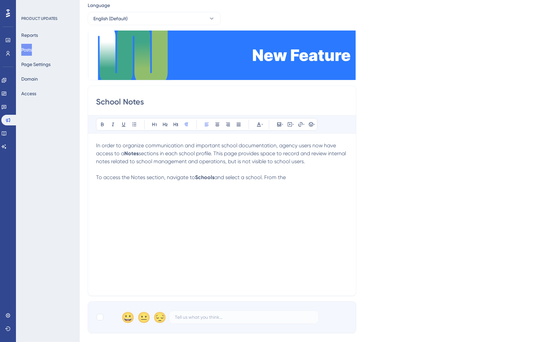
scroll to position [41, 0]
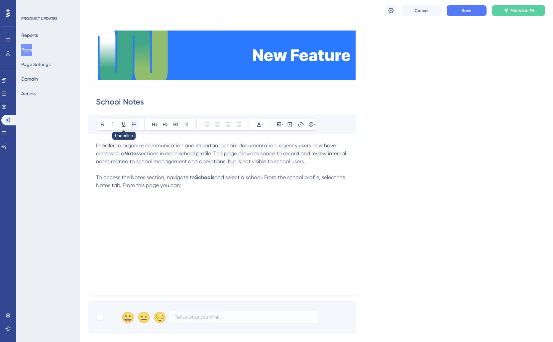
click at [133, 126] on icon at bounding box center [134, 125] width 4 height 4
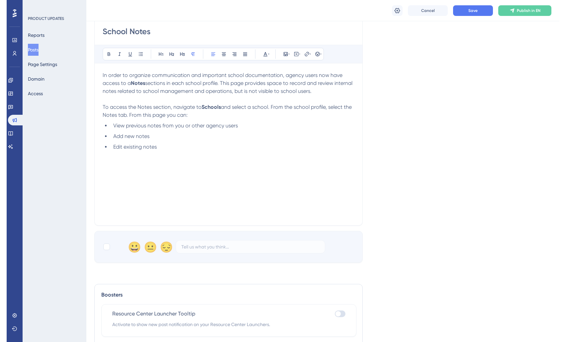
scroll to position [26, 0]
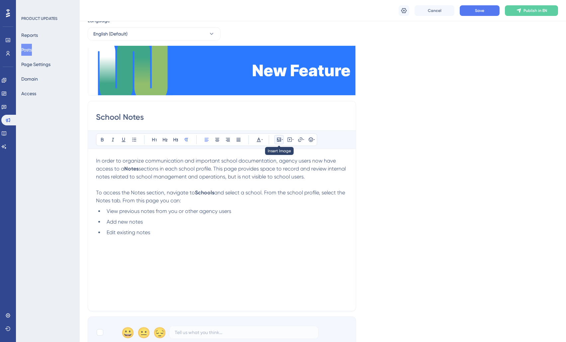
click at [279, 140] on icon at bounding box center [278, 139] width 5 height 5
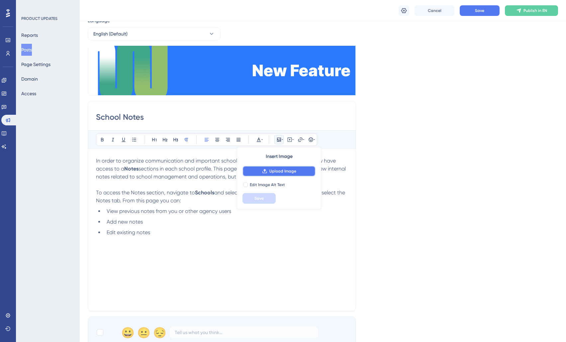
click at [275, 176] on button "Upload Image" at bounding box center [278, 171] width 73 height 11
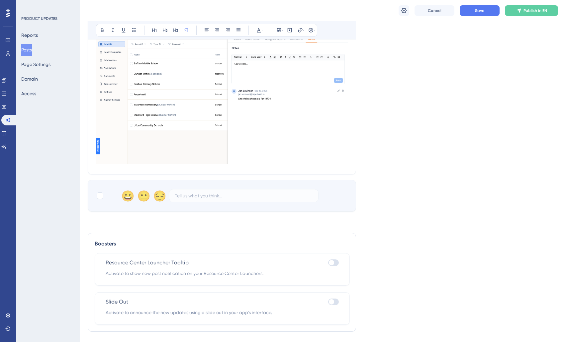
scroll to position [261, 0]
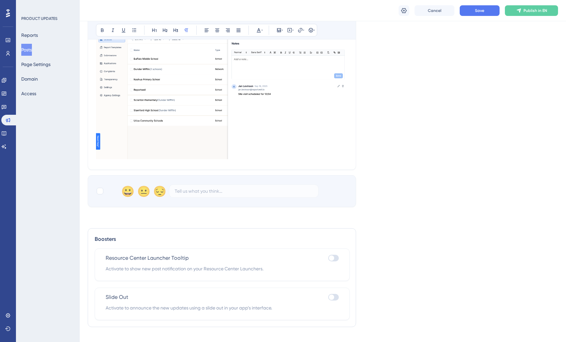
click at [332, 258] on div at bounding box center [331, 258] width 5 height 5
click at [328, 258] on input "checkbox" at bounding box center [328, 258] width 0 height 0
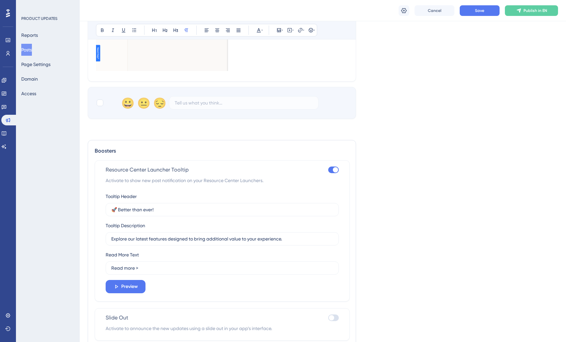
scroll to position [379, 0]
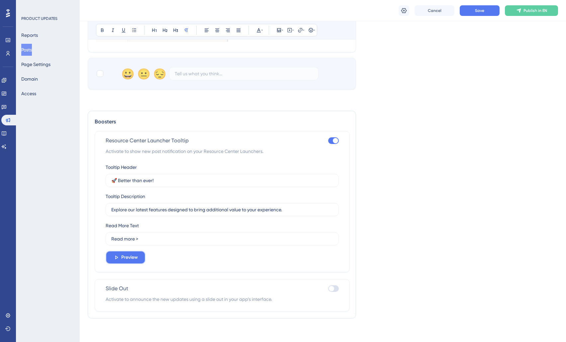
click at [119, 261] on button "Preview" at bounding box center [126, 257] width 40 height 13
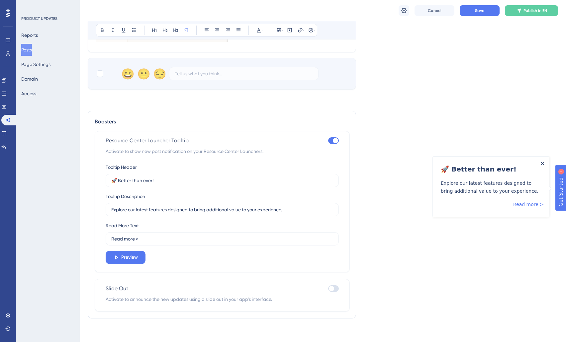
click at [542, 163] on icon "Close Announcement" at bounding box center [542, 163] width 3 height 3
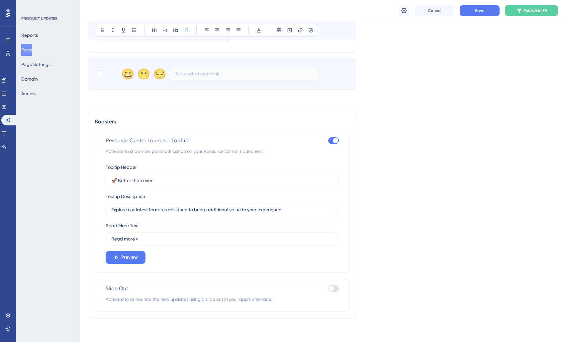
click at [336, 140] on div at bounding box center [335, 140] width 5 height 5
click at [328, 141] on input "checkbox" at bounding box center [328, 141] width 0 height 0
checkbox input "false"
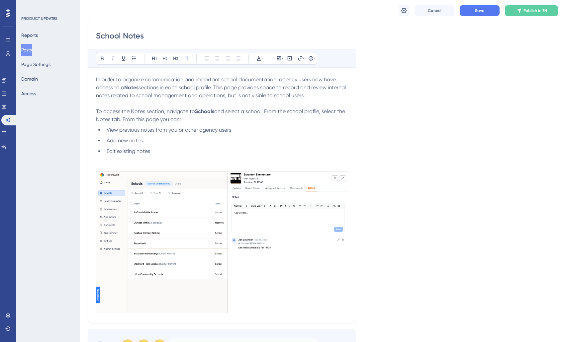
scroll to position [29, 0]
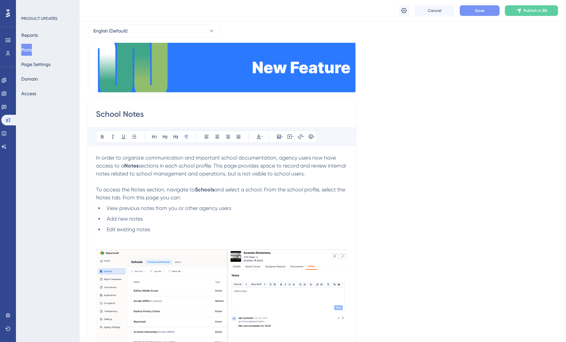
click at [480, 13] on span "Save" at bounding box center [479, 10] width 9 height 5
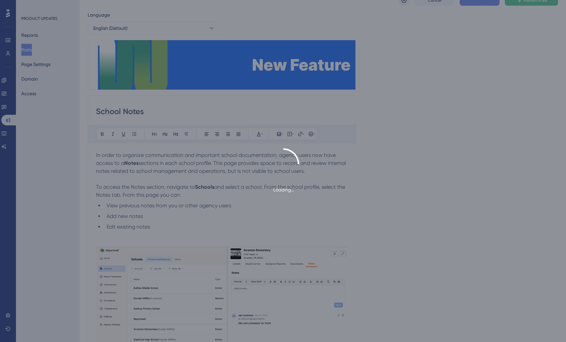
scroll to position [0, 0]
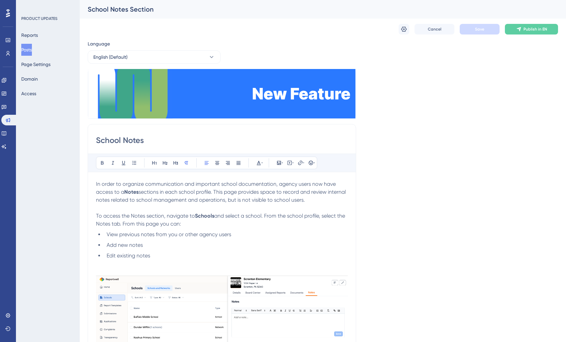
click at [209, 183] on span "In order to organize communication and important school documentation, agency u…" at bounding box center [216, 188] width 241 height 14
click at [239, 183] on span "In order to organize communication and document im school documentation, agency…" at bounding box center [220, 188] width 249 height 14
click at [226, 184] on span "In order to organize communication and document im school documentation, agency…" at bounding box center [220, 188] width 249 height 14
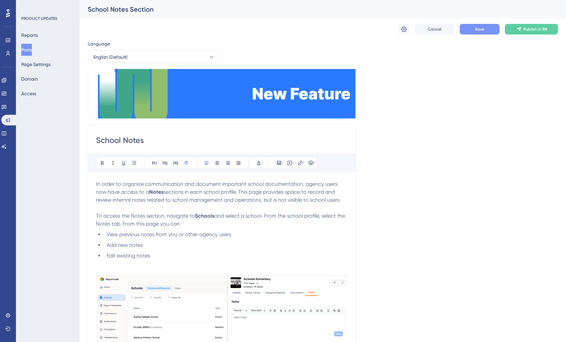
click at [274, 184] on span "In order to organize communication and document important school documentation,…" at bounding box center [217, 188] width 243 height 14
click at [275, 182] on span "In order to organize communication and document important school information, a…" at bounding box center [218, 188] width 244 height 14
click at [164, 192] on span "sections in each school profile. This page provides space to record and review …" at bounding box center [221, 196] width 251 height 14
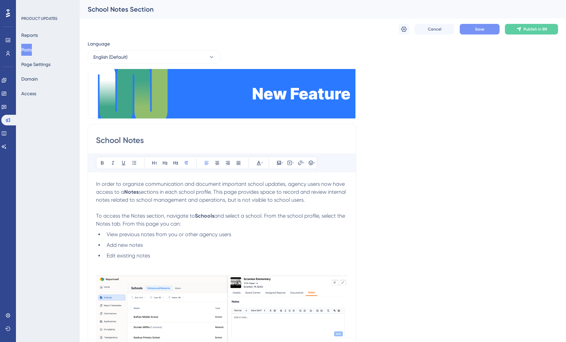
click at [164, 192] on span "sections in each school profile. This page provides space to record and review …" at bounding box center [221, 196] width 251 height 14
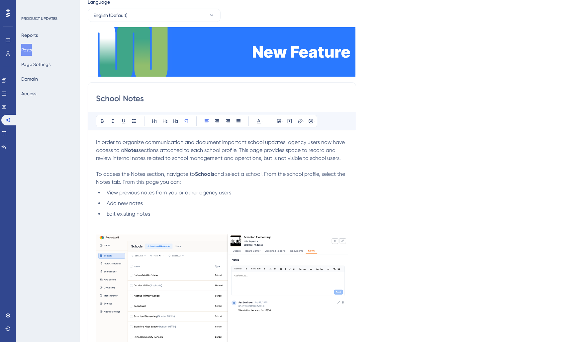
scroll to position [79, 0]
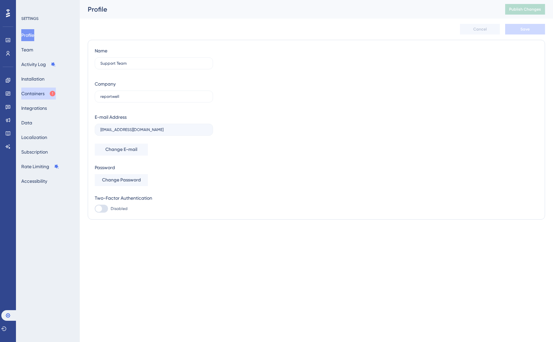
click at [42, 93] on button "Containers" at bounding box center [38, 94] width 35 height 12
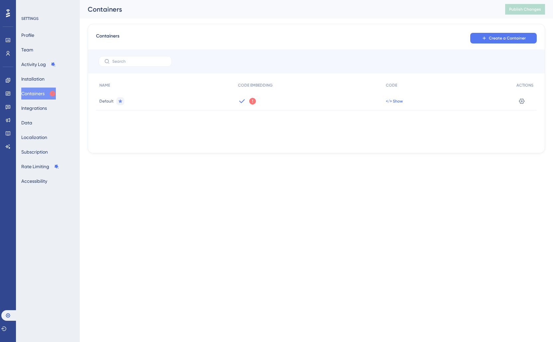
click at [392, 99] on span "</> Show" at bounding box center [394, 101] width 17 height 5
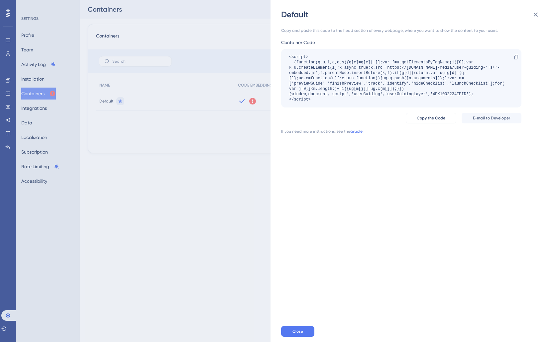
click at [448, 97] on div "<script> (function(g,u,i,d,e,s){g[e]=g[e]||[];var f=u.getElementsByTagName(i)[0…" at bounding box center [398, 78] width 218 height 48
click at [514, 58] on icon at bounding box center [516, 57] width 4 height 4
click at [535, 13] on icon at bounding box center [535, 15] width 8 height 8
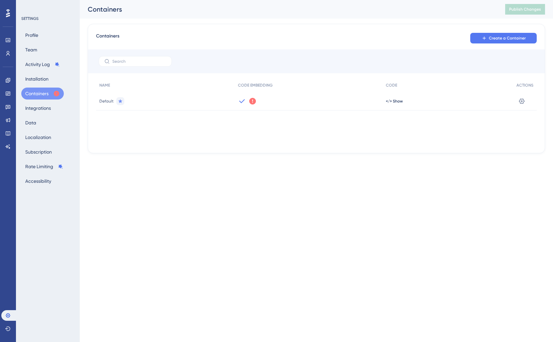
click at [253, 101] on icon at bounding box center [252, 101] width 7 height 7
click at [302, 128] on button "Got It" at bounding box center [296, 128] width 32 height 11
click at [261, 96] on div at bounding box center [308, 101] width 148 height 19
click at [5, 94] on link at bounding box center [7, 93] width 13 height 11
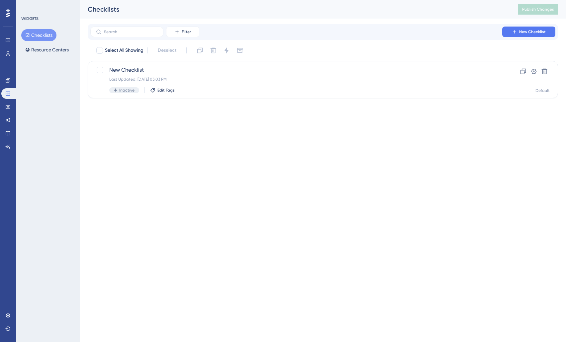
click at [7, 15] on icon at bounding box center [8, 13] width 4 height 8
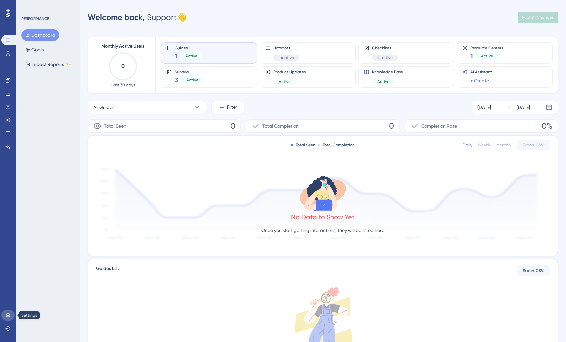
click at [10, 316] on icon at bounding box center [8, 316] width 4 height 4
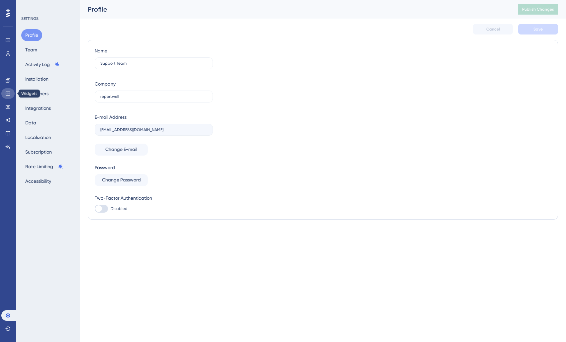
click at [6, 93] on icon at bounding box center [7, 93] width 5 height 5
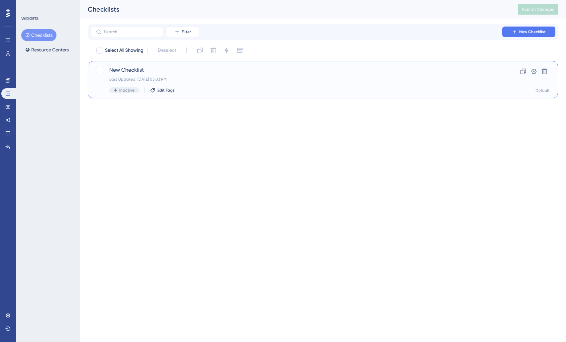
click at [177, 77] on div "Last Updated: [DATE] 03:03 PM" at bounding box center [296, 79] width 374 height 5
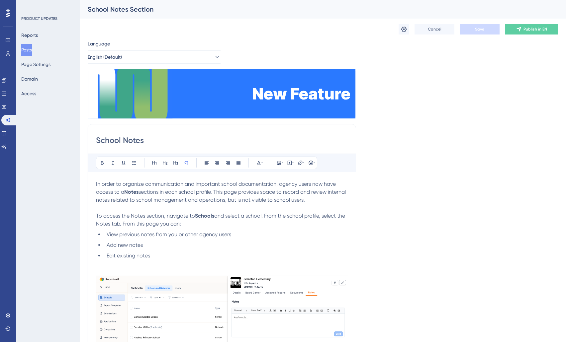
click at [258, 202] on span "sections in each school profile. This page provides space to record and review …" at bounding box center [221, 196] width 251 height 14
click at [240, 193] on span "sections in each school profile. This page provides space to record and review …" at bounding box center [221, 196] width 251 height 14
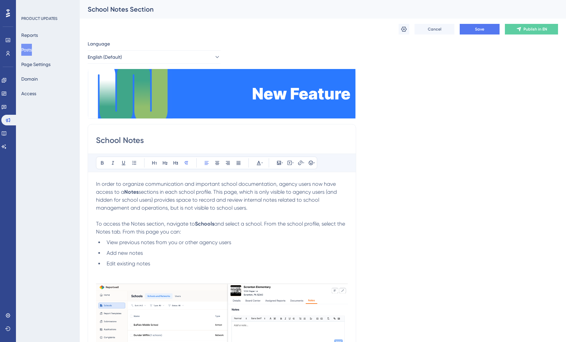
drag, startPoint x: 260, startPoint y: 209, endPoint x: 193, endPoint y: 229, distance: 70.0
click at [168, 210] on p "In order to organize communication and important school documentation, agency u…" at bounding box center [222, 196] width 252 height 32
click at [169, 215] on p at bounding box center [222, 216] width 252 height 8
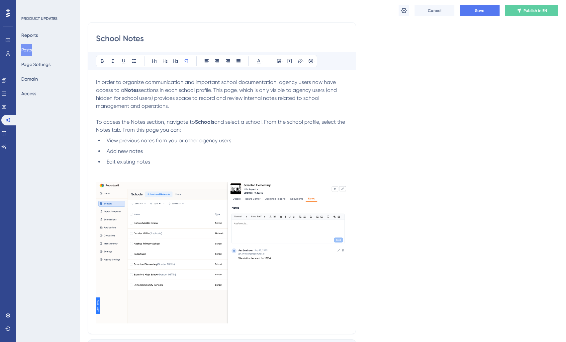
scroll to position [110, 0]
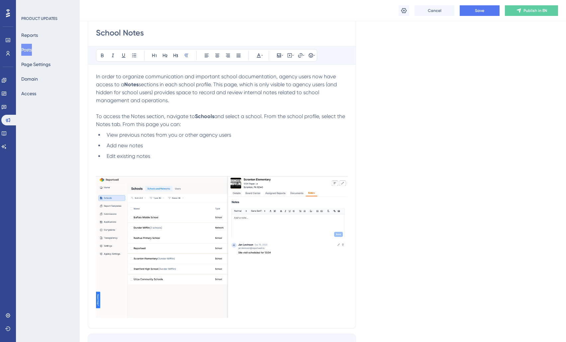
click at [100, 127] on span "and select a school. From the school profile, select the Notes tab. From this p…" at bounding box center [221, 120] width 250 height 14
click at [131, 129] on div "In order to organize communication and important school documentation, agency u…" at bounding box center [222, 197] width 252 height 248
click at [150, 157] on span "Edit existing notes" at bounding box center [129, 156] width 44 height 6
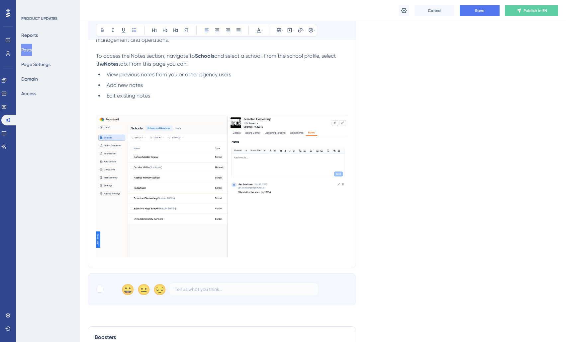
scroll to position [191, 0]
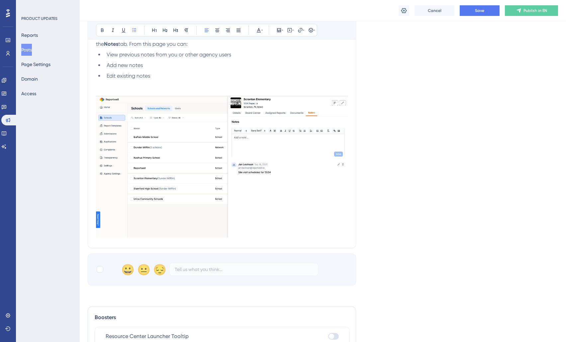
click at [191, 247] on div "School Notes Bold Italic Underline Bullet Point Heading 1 Heading 2 Heading 3 N…" at bounding box center [222, 92] width 268 height 312
click at [190, 243] on div "School Notes Bold Italic Underline Bullet Point Heading 1 Heading 2 Heading 3 N…" at bounding box center [222, 92] width 268 height 312
click at [168, 94] on p at bounding box center [222, 164] width 252 height 152
drag, startPoint x: 169, startPoint y: 92, endPoint x: 168, endPoint y: 134, distance: 41.5
click at [168, 134] on p at bounding box center [222, 164] width 252 height 152
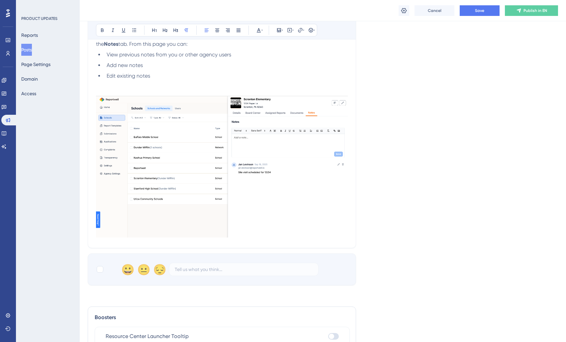
drag, startPoint x: 108, startPoint y: 93, endPoint x: 199, endPoint y: 163, distance: 114.9
click at [198, 163] on p at bounding box center [222, 164] width 252 height 152
click at [351, 131] on div "School Notes Bold Italic Underline Bullet Point Heading 1 Heading 2 Heading 3 N…" at bounding box center [222, 92] width 268 height 312
click at [165, 159] on img at bounding box center [222, 167] width 252 height 142
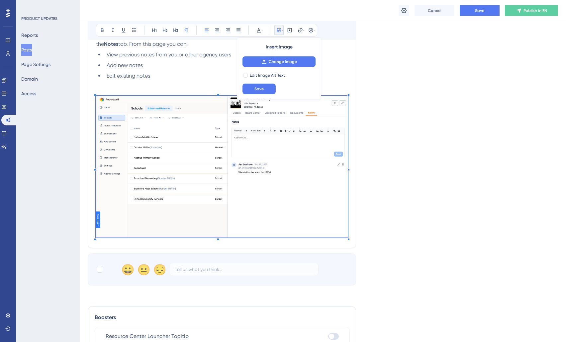
scroll to position [179, 0]
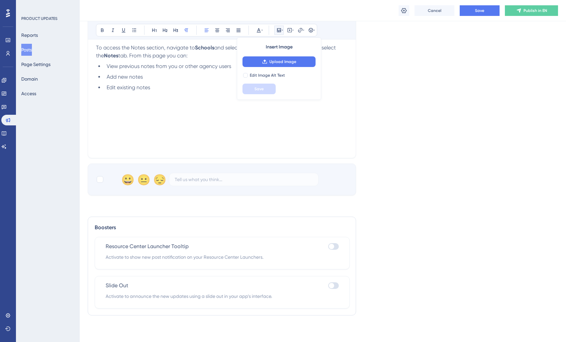
click at [104, 105] on p at bounding box center [222, 104] width 252 height 8
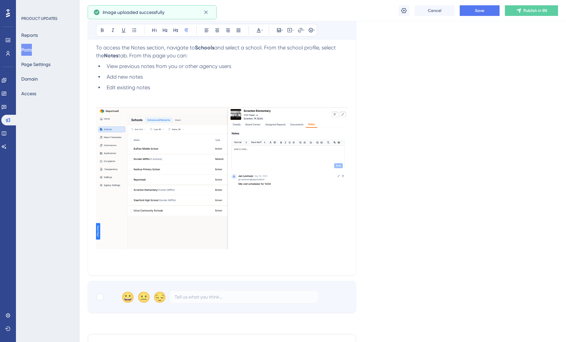
click at [107, 263] on p at bounding box center [222, 264] width 252 height 8
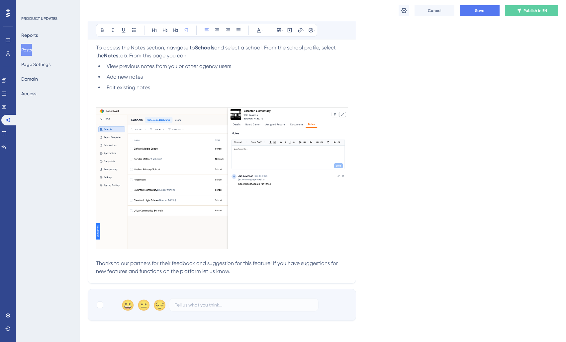
click at [275, 264] on span "Thanks to our partners for their feedback and suggestion for this feature! If y…" at bounding box center [217, 267] width 243 height 14
drag, startPoint x: 274, startPoint y: 272, endPoint x: 239, endPoint y: 274, distance: 34.3
click at [239, 274] on p "Thanks to our partners for their feedback and suggestion for this feature! Let …" at bounding box center [222, 268] width 252 height 16
drag, startPoint x: 271, startPoint y: 262, endPoint x: 275, endPoint y: 274, distance: 12.2
click at [271, 265] on span "Thanks to our partners for their feedback and suggestion for this feature! Let …" at bounding box center [213, 267] width 234 height 14
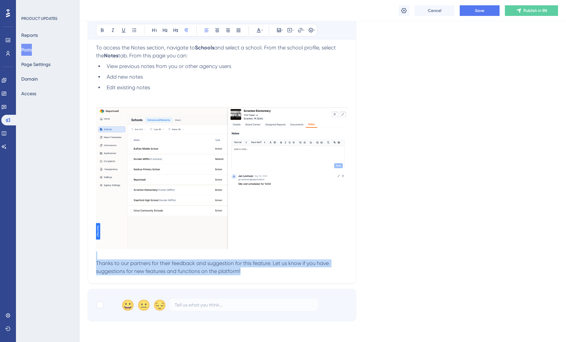
drag, startPoint x: 271, startPoint y: 272, endPoint x: 74, endPoint y: 260, distance: 196.7
click at [80, 260] on div "Performance Users Engagement Widgets Feedback Product Updates Knowledge Base AI…" at bounding box center [323, 139] width 486 height 636
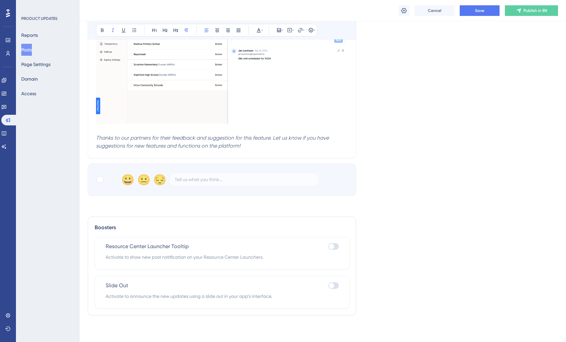
scroll to position [0, 0]
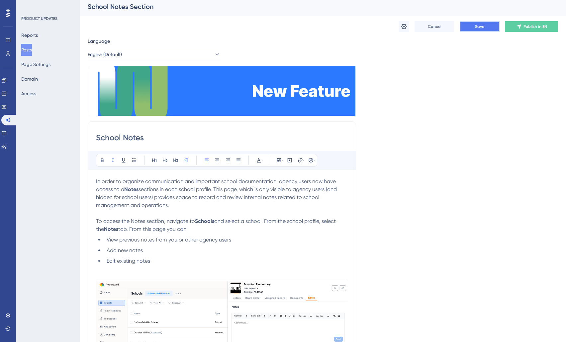
click at [477, 31] on button "Save" at bounding box center [480, 26] width 40 height 11
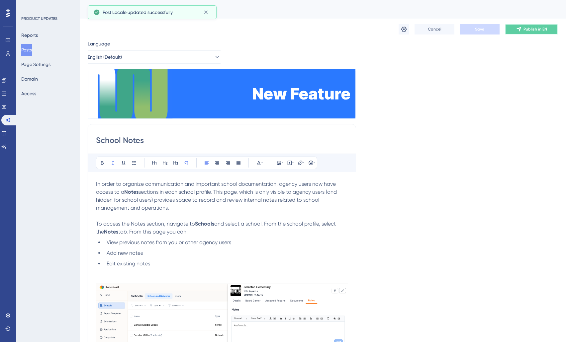
drag, startPoint x: 532, startPoint y: 32, endPoint x: 515, endPoint y: 60, distance: 33.7
click at [532, 32] on span "Publish in EN" at bounding box center [535, 29] width 24 height 5
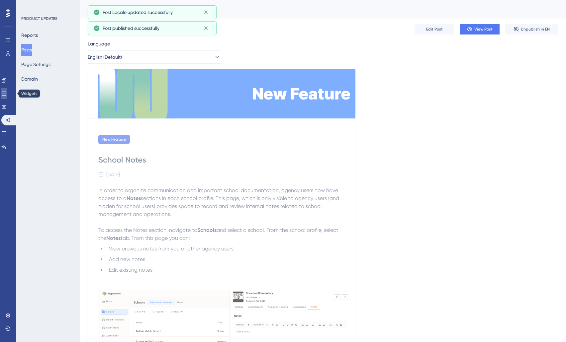
click at [6, 95] on icon at bounding box center [4, 94] width 4 height 4
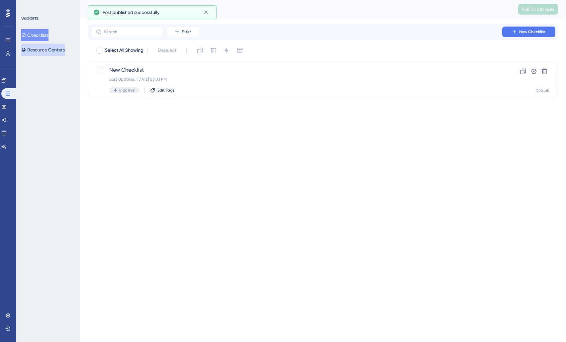
click at [44, 48] on button "Resource Centers" at bounding box center [43, 50] width 44 height 12
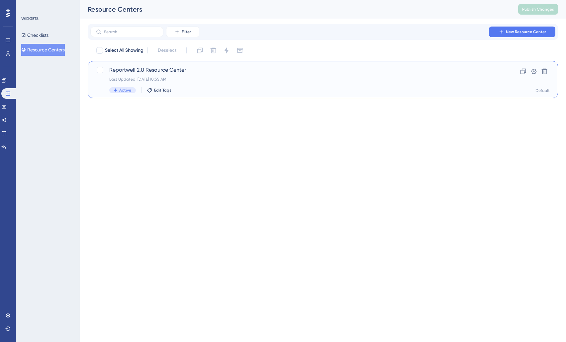
click at [231, 90] on div "Active Edit Tags" at bounding box center [296, 90] width 374 height 6
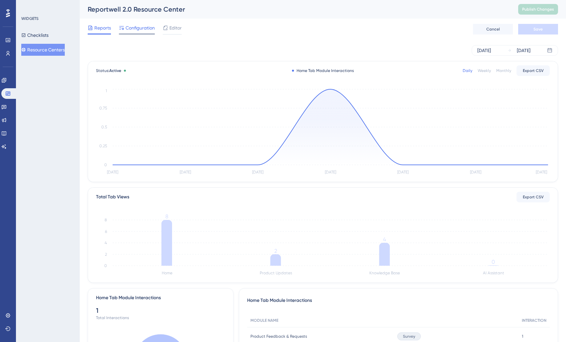
click at [136, 31] on span "Configuration" at bounding box center [140, 28] width 29 height 8
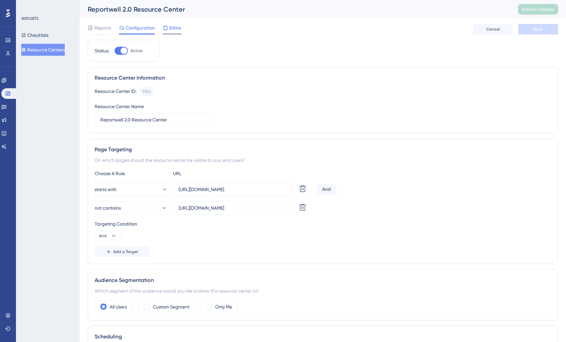
click at [174, 28] on span "Editor" at bounding box center [175, 28] width 12 height 8
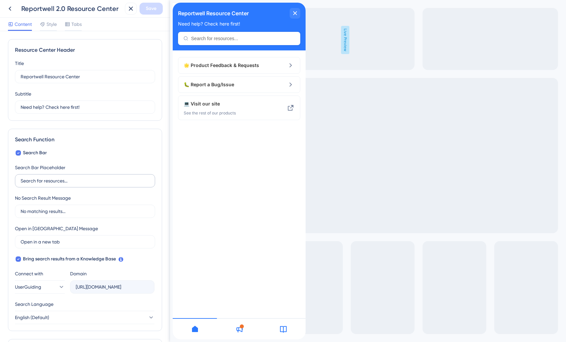
scroll to position [139, 0]
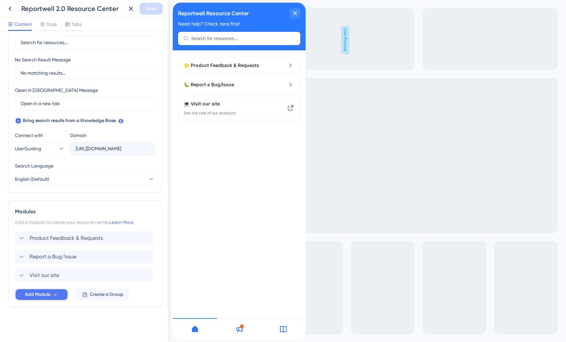
click at [43, 294] on span "Add Module" at bounding box center [38, 295] width 26 height 8
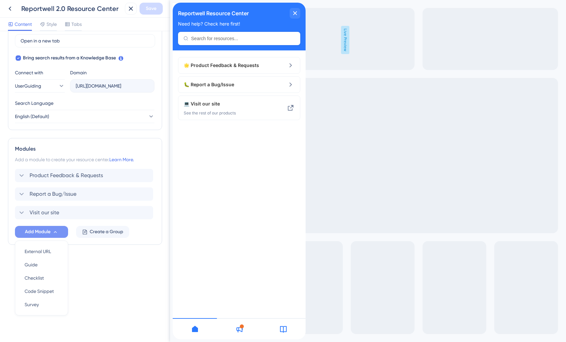
click at [52, 235] on button "Add Module" at bounding box center [41, 232] width 53 height 12
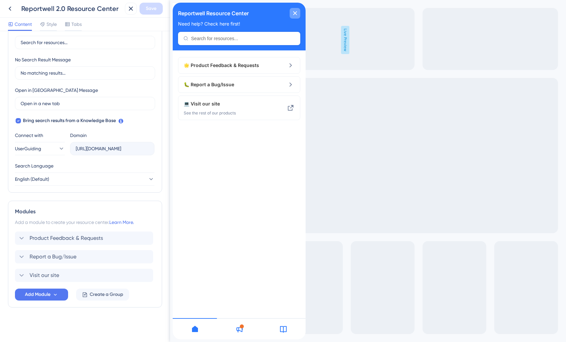
click at [296, 13] on icon "close resource center" at bounding box center [295, 13] width 4 height 4
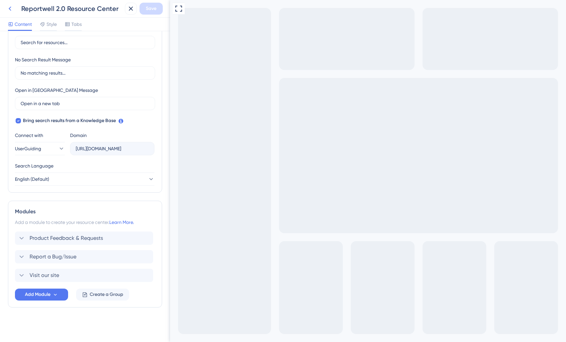
click at [9, 10] on icon at bounding box center [10, 9] width 8 height 8
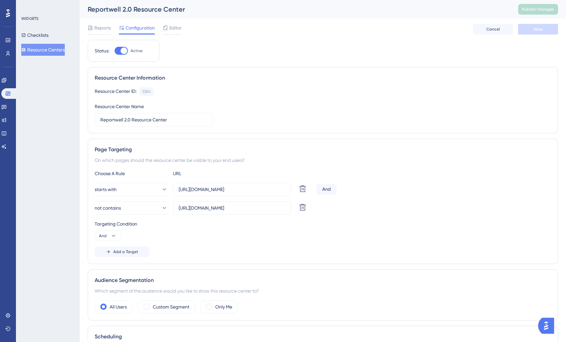
click at [55, 51] on button "Resource Centers" at bounding box center [43, 50] width 44 height 12
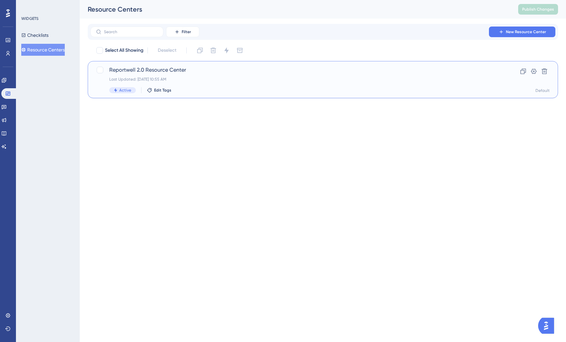
click at [228, 76] on div "Reportwell 2.0 Resource Center Last Updated: [DATE] 10:55 AM Active Edit Tags" at bounding box center [296, 79] width 374 height 27
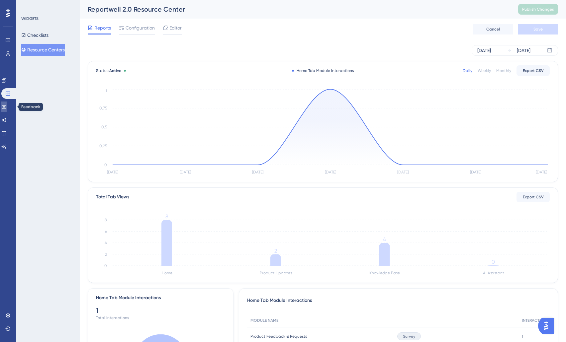
click at [6, 107] on icon at bounding box center [3, 106] width 5 height 5
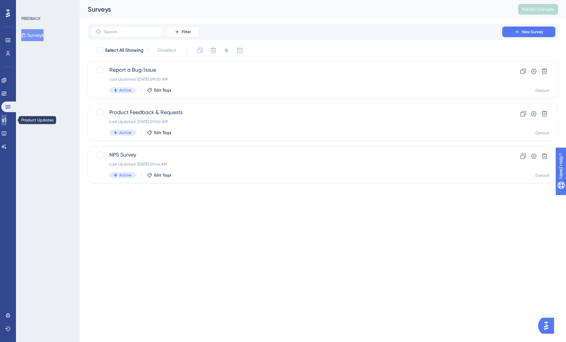
click at [6, 122] on icon at bounding box center [4, 120] width 4 height 4
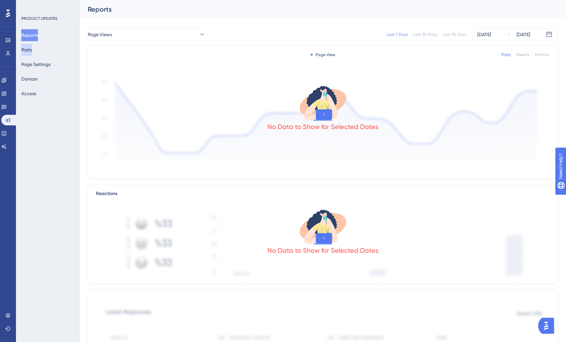
click at [32, 48] on button "Posts" at bounding box center [26, 50] width 11 height 12
